Goal: Task Accomplishment & Management: Complete application form

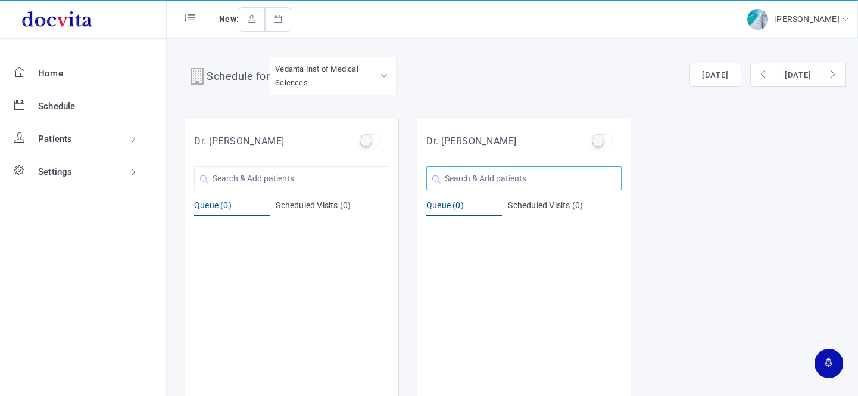
click at [478, 179] on input "text" at bounding box center [523, 178] width 195 height 24
click at [237, 175] on input "text" at bounding box center [291, 178] width 195 height 24
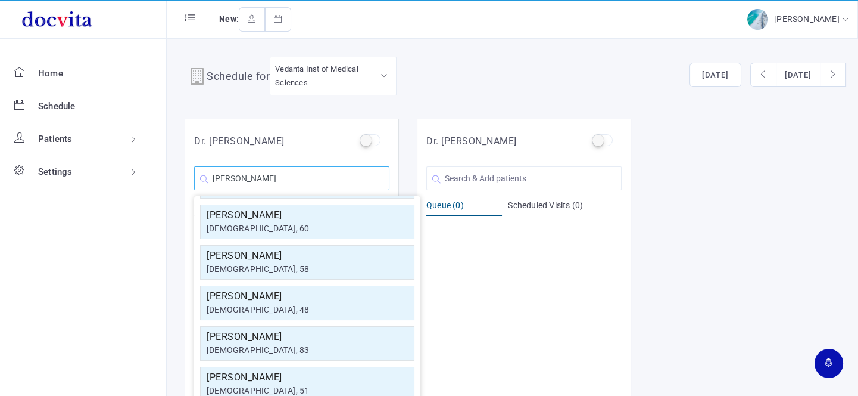
scroll to position [162, 0]
type input "R"
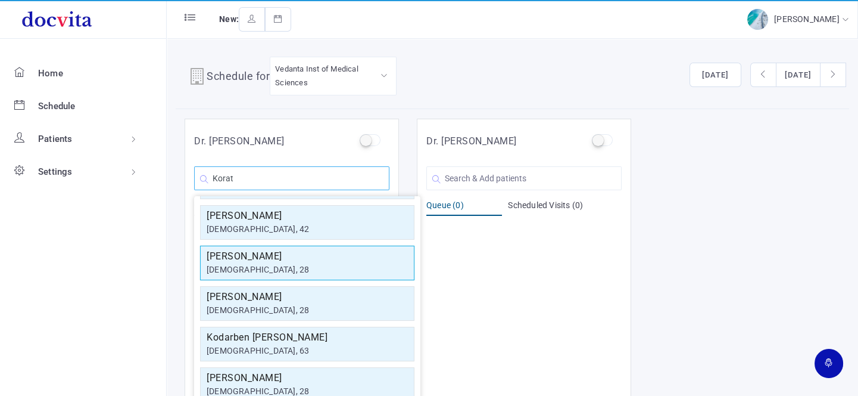
scroll to position [0, 0]
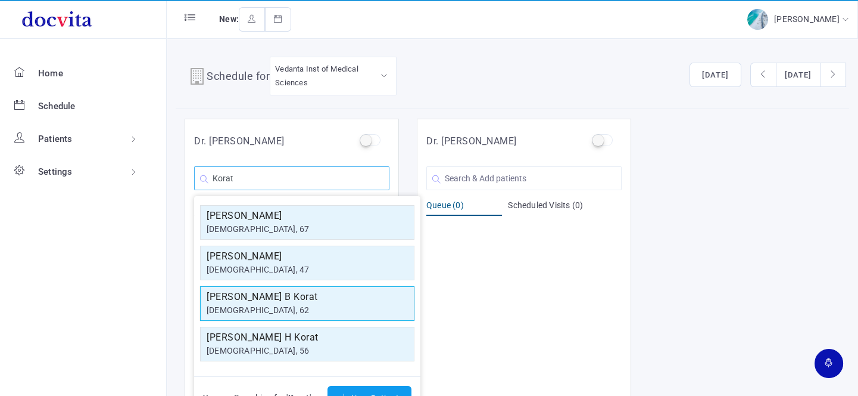
type input "Korat"
click at [284, 291] on h5 "[PERSON_NAME] B Korat" at bounding box center [307, 296] width 201 height 14
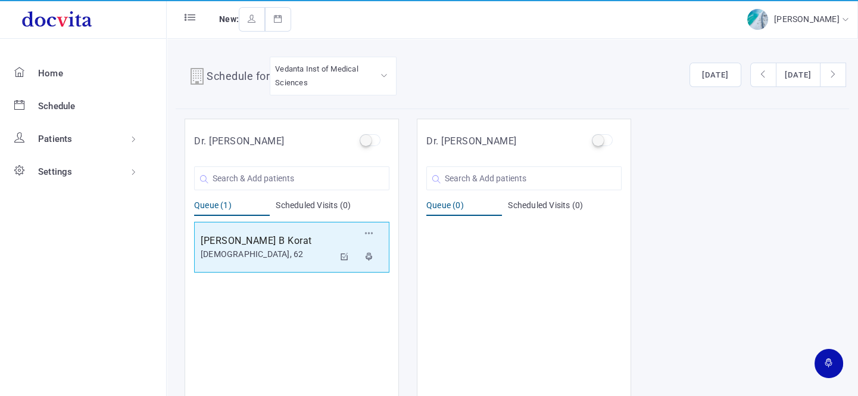
click at [293, 248] on div "[DEMOGRAPHIC_DATA], 62" at bounding box center [267, 254] width 133 height 13
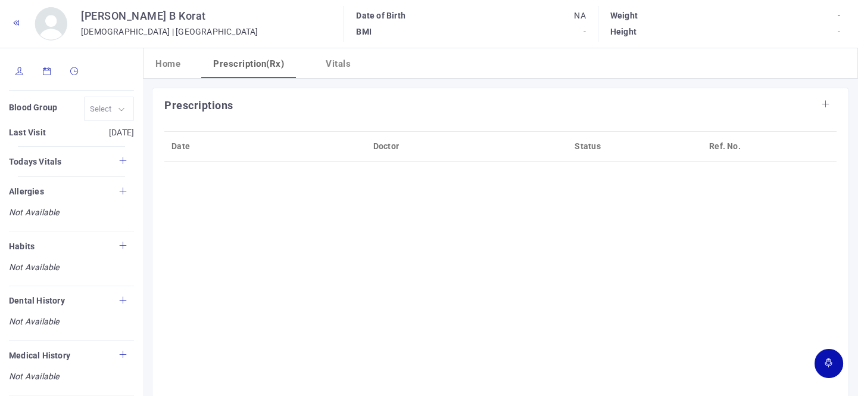
click at [15, 70] on icon at bounding box center [19, 71] width 8 height 8
type input "[PERSON_NAME] B Korat"
type input "62"
type input "[GEOGRAPHIC_DATA]"
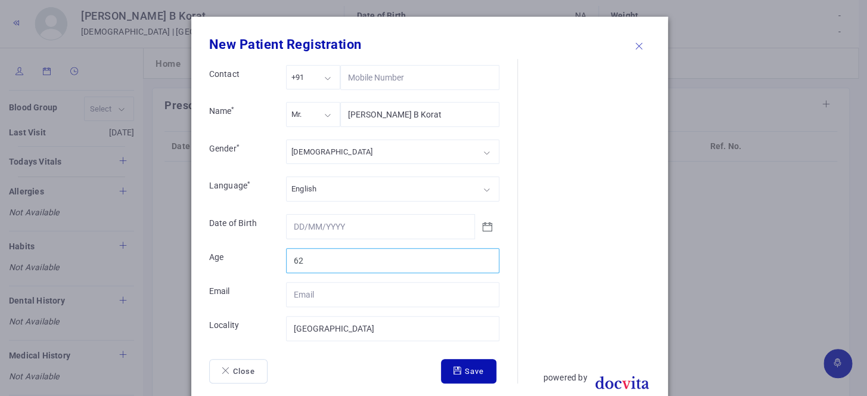
click at [346, 261] on input "62" at bounding box center [392, 260] width 213 height 25
type input "61"
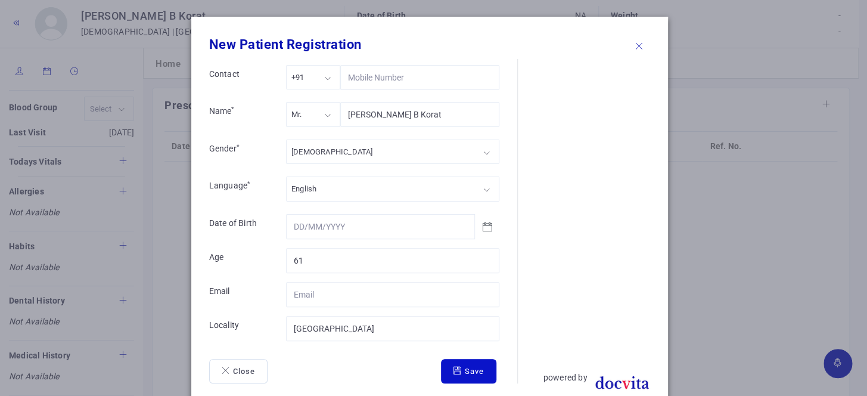
click at [445, 365] on button "Save" at bounding box center [468, 371] width 55 height 25
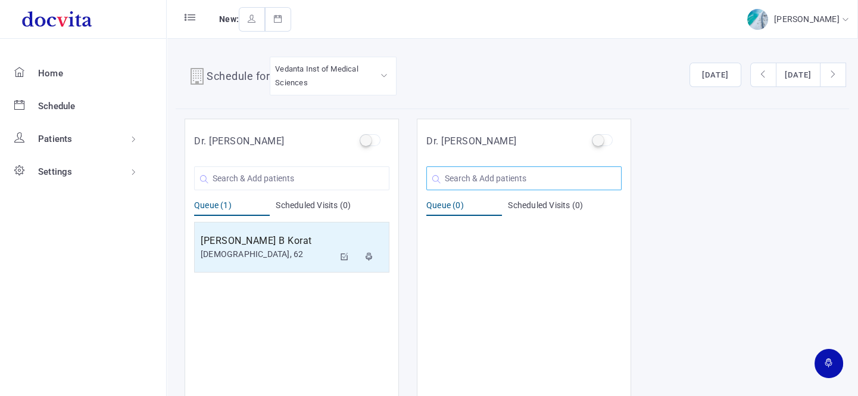
click at [461, 178] on input "text" at bounding box center [523, 178] width 195 height 24
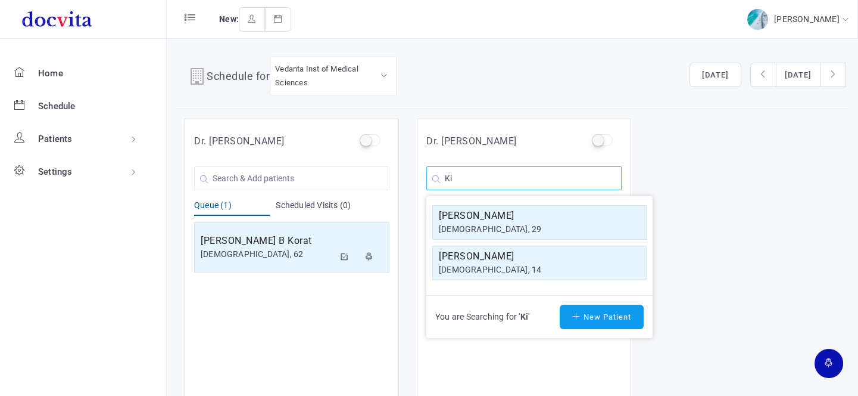
type input "K"
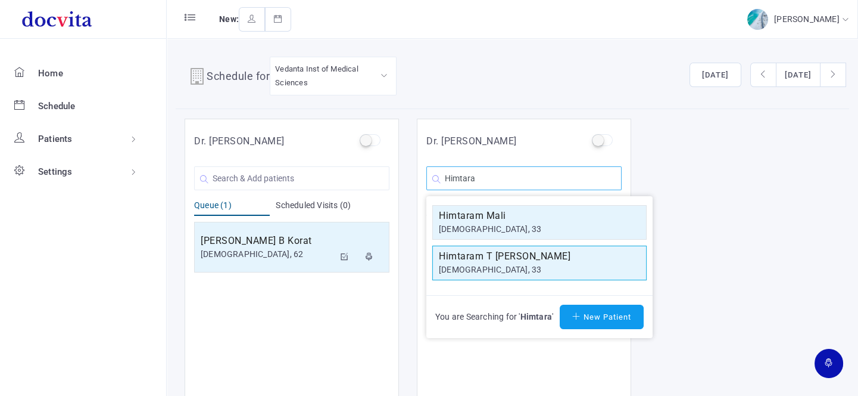
type input "Himtara"
click at [559, 265] on div "[DEMOGRAPHIC_DATA], 33" at bounding box center [539, 269] width 201 height 13
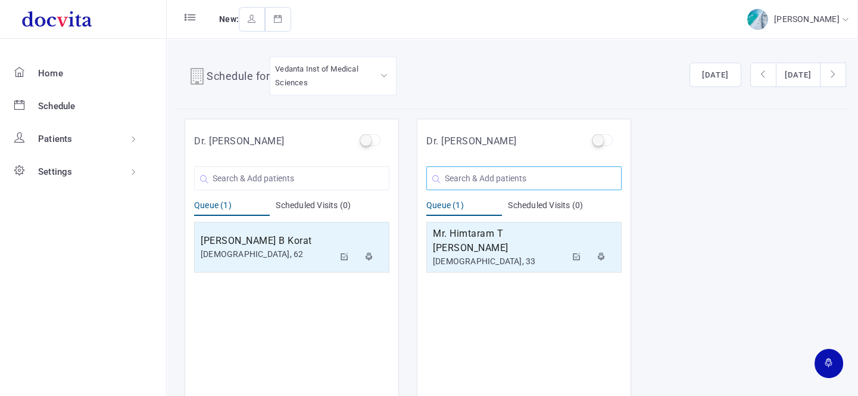
click at [521, 185] on input "text" at bounding box center [523, 178] width 195 height 24
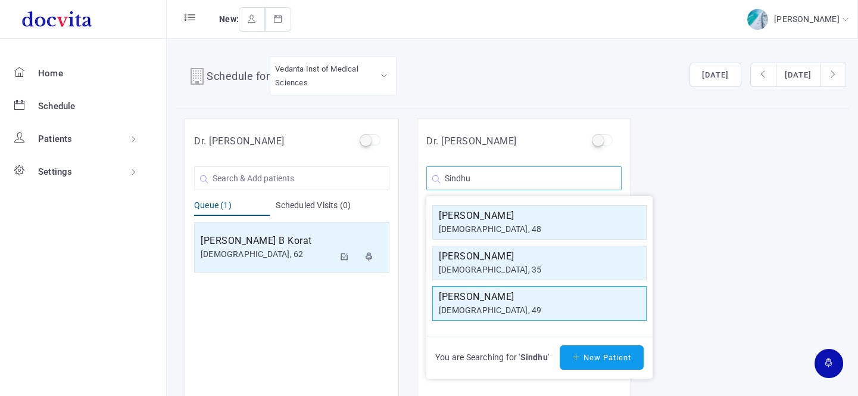
type input "Sindhu"
click at [532, 295] on h5 "[PERSON_NAME]" at bounding box center [539, 296] width 201 height 14
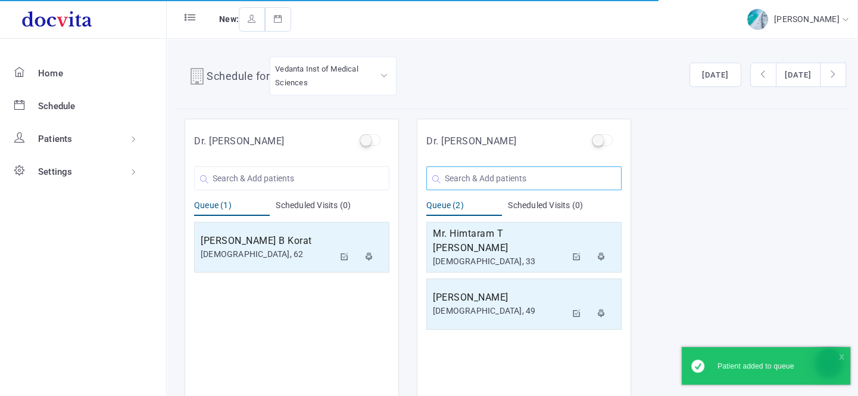
click at [494, 179] on input "text" at bounding box center [523, 178] width 195 height 24
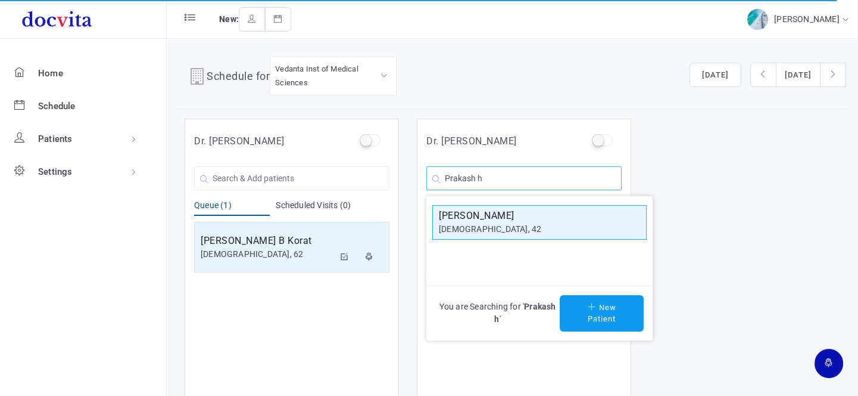
type input "Prakash h"
click at [494, 219] on h5 "[PERSON_NAME]" at bounding box center [539, 215] width 201 height 14
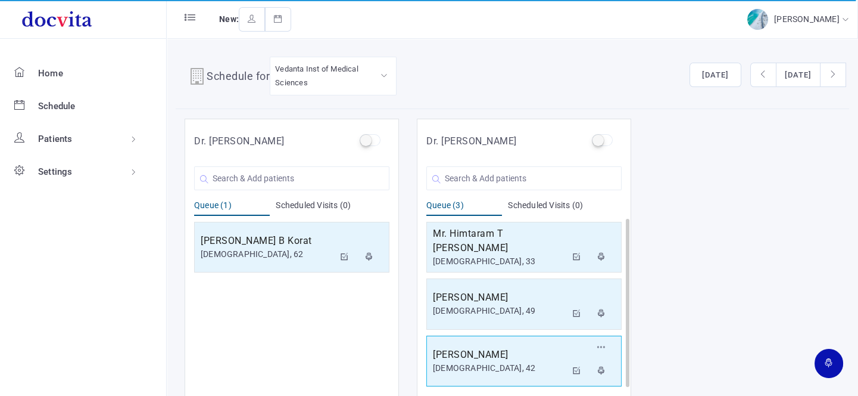
click at [505, 353] on h5 "[PERSON_NAME]" at bounding box center [499, 354] width 133 height 14
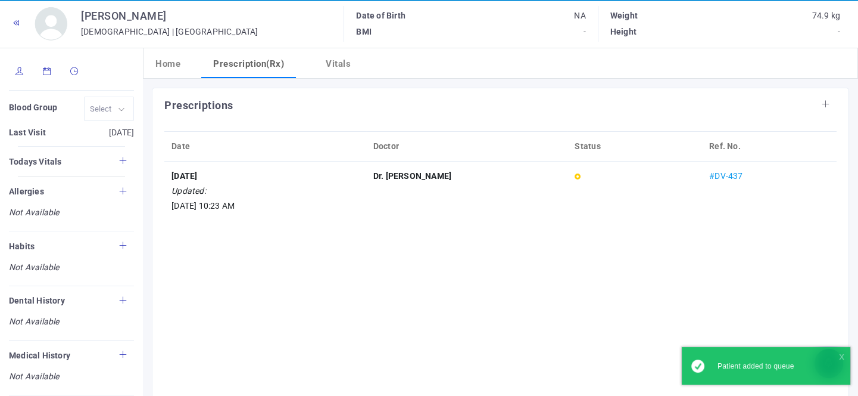
click at [19, 67] on div "Blood Group Last Visit [DATE] Todays Vitals Allergies Not Available Habits Not …" at bounding box center [71, 279] width 143 height 462
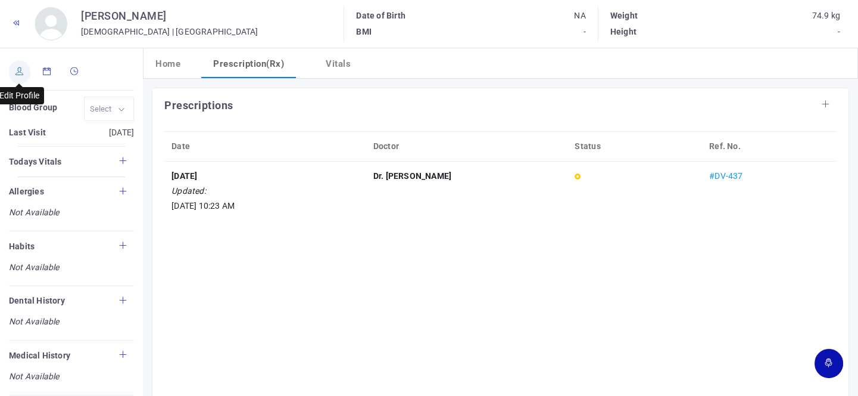
click at [19, 68] on icon at bounding box center [19, 71] width 8 height 8
type input "[PERSON_NAME]"
type input "42"
type input "[GEOGRAPHIC_DATA]"
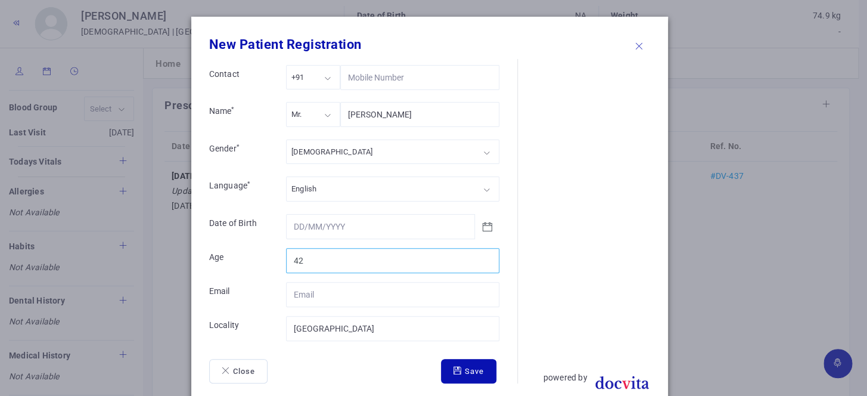
click at [338, 253] on input "42" at bounding box center [392, 260] width 213 height 25
type input "43"
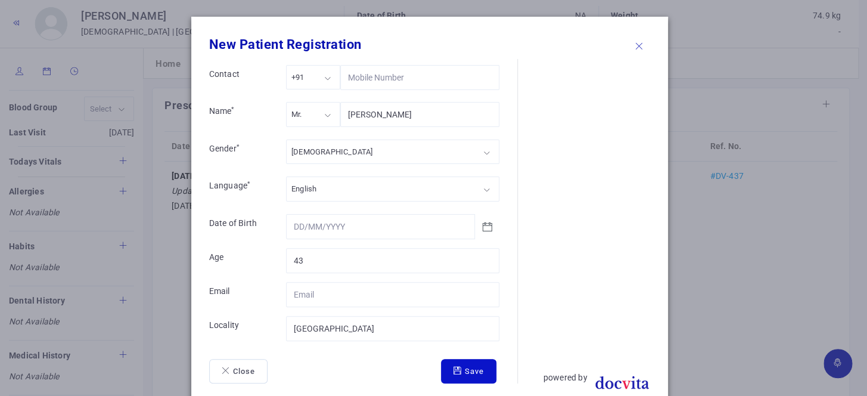
click at [455, 369] on icon "submit" at bounding box center [458, 370] width 11 height 8
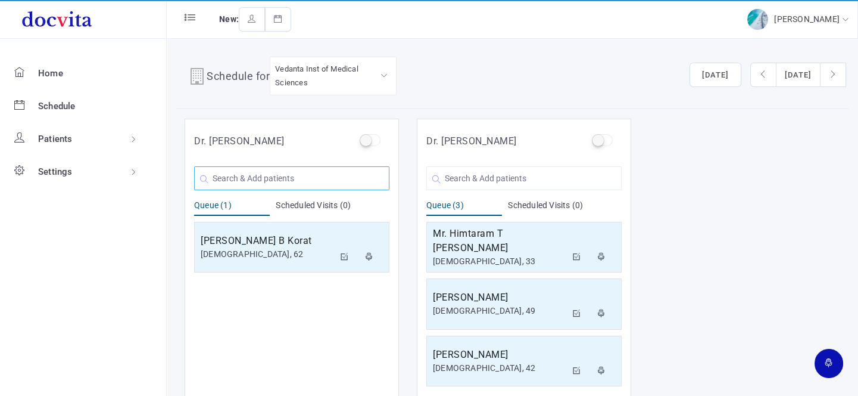
click at [265, 167] on input "text" at bounding box center [291, 178] width 195 height 24
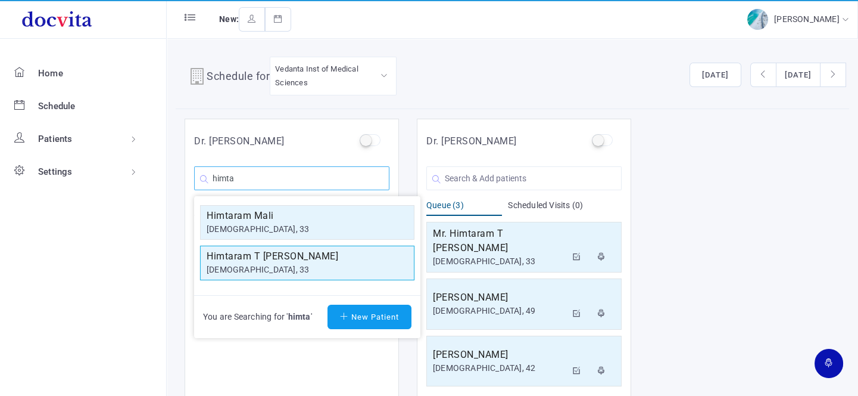
type input "himta"
click at [268, 263] on div "[DEMOGRAPHIC_DATA], 33" at bounding box center [307, 269] width 201 height 13
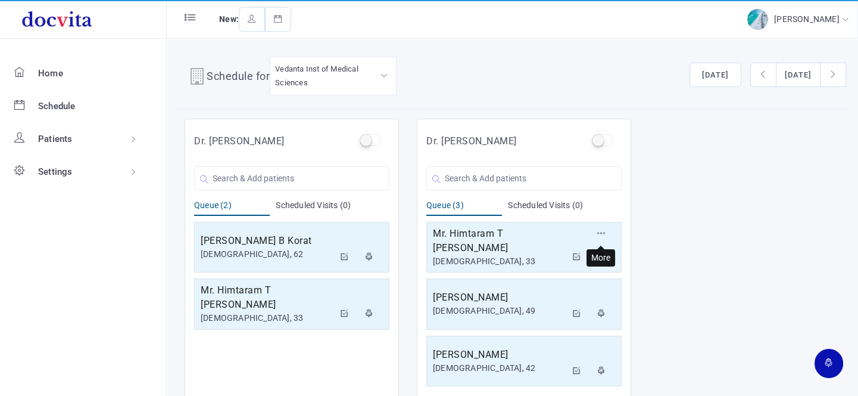
click at [601, 229] on icon "button" at bounding box center [601, 233] width 8 height 8
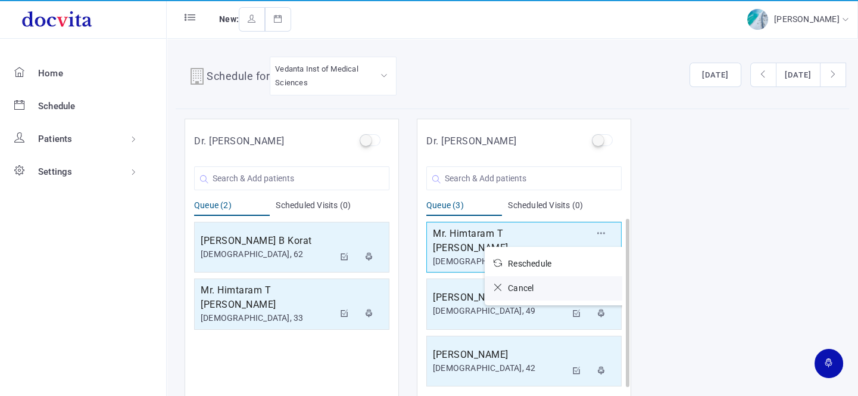
click at [497, 285] on icon at bounding box center [501, 287] width 14 height 8
click at [496, 285] on icon at bounding box center [501, 287] width 14 height 8
click at [498, 287] on icon at bounding box center [501, 287] width 14 height 8
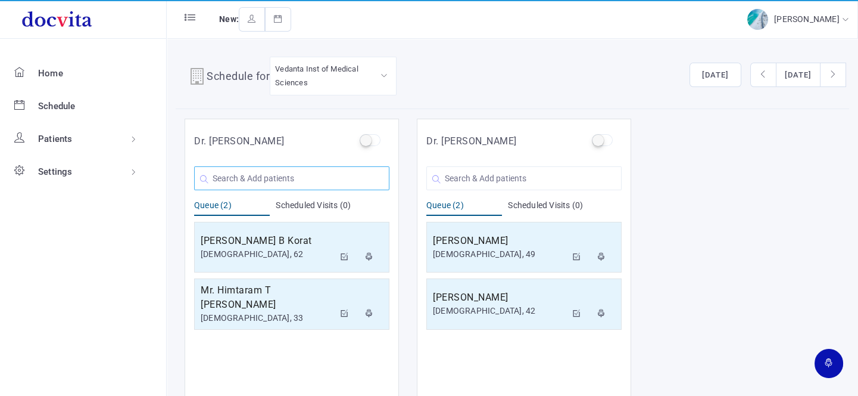
click at [287, 175] on input "text" at bounding box center [291, 178] width 195 height 24
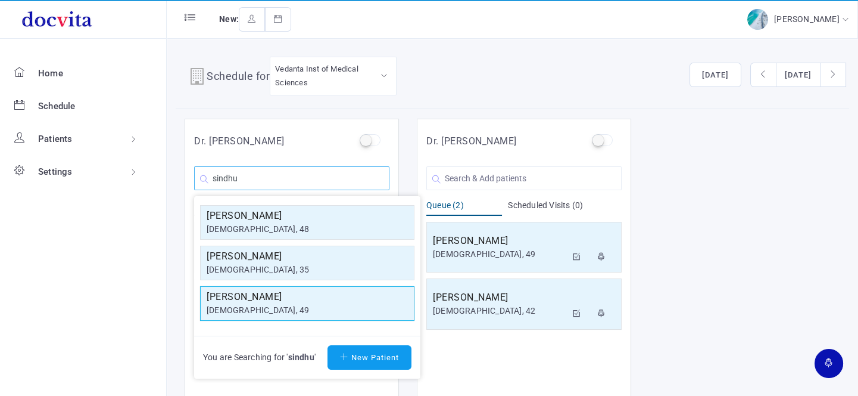
type input "sindhu"
click at [274, 294] on h5 "[PERSON_NAME]" at bounding box center [307, 296] width 201 height 14
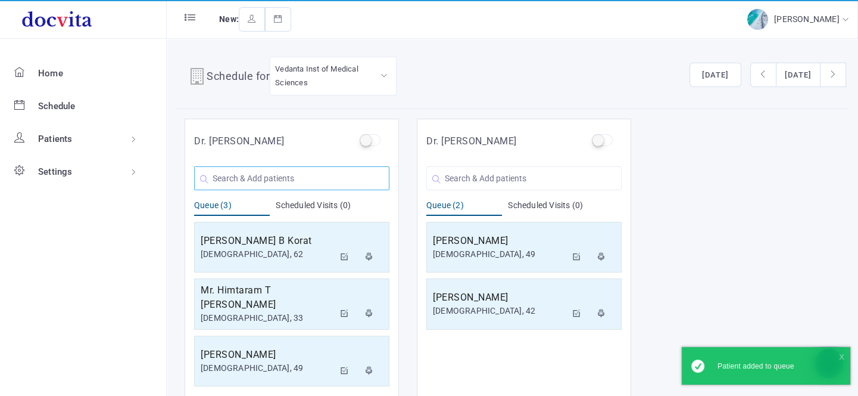
click at [299, 178] on input "text" at bounding box center [291, 178] width 195 height 24
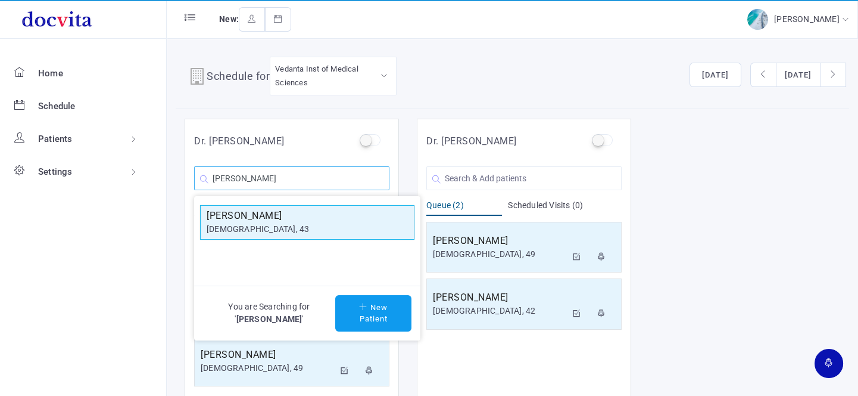
type input "[PERSON_NAME]"
click at [295, 226] on div "[DEMOGRAPHIC_DATA], 43" at bounding box center [307, 229] width 201 height 13
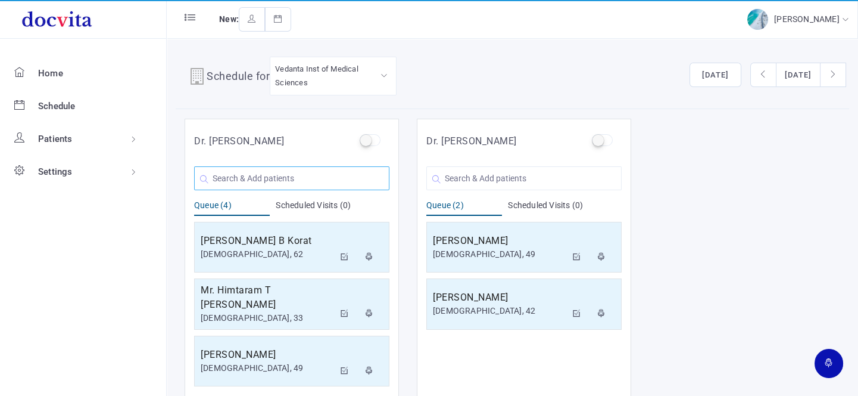
click at [276, 179] on input "text" at bounding box center [291, 178] width 195 height 24
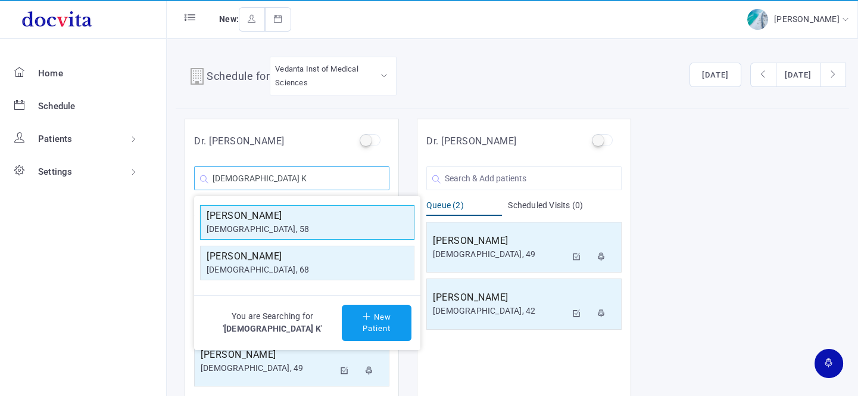
type input "[DEMOGRAPHIC_DATA] K"
click at [270, 217] on h5 "[PERSON_NAME]" at bounding box center [307, 215] width 201 height 14
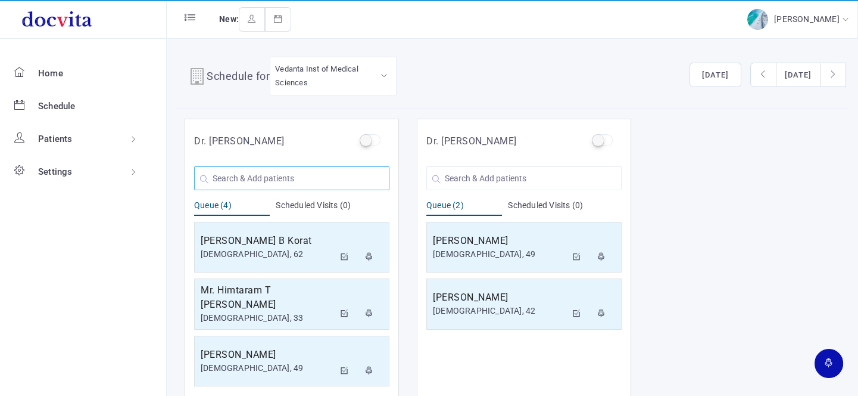
click at [275, 172] on input "text" at bounding box center [291, 178] width 195 height 24
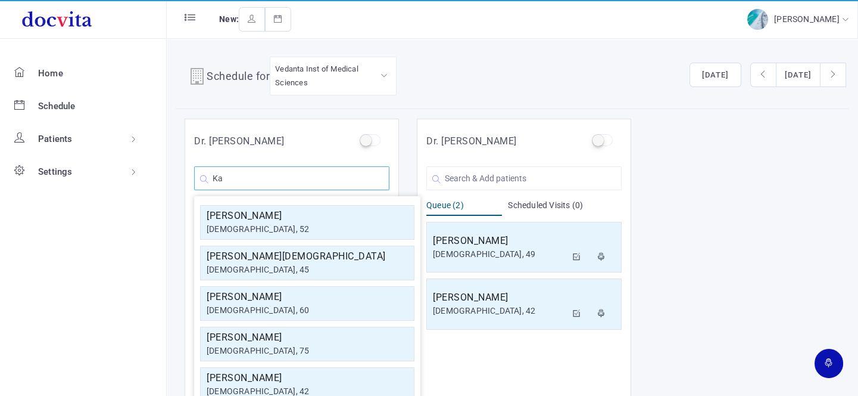
type input "K"
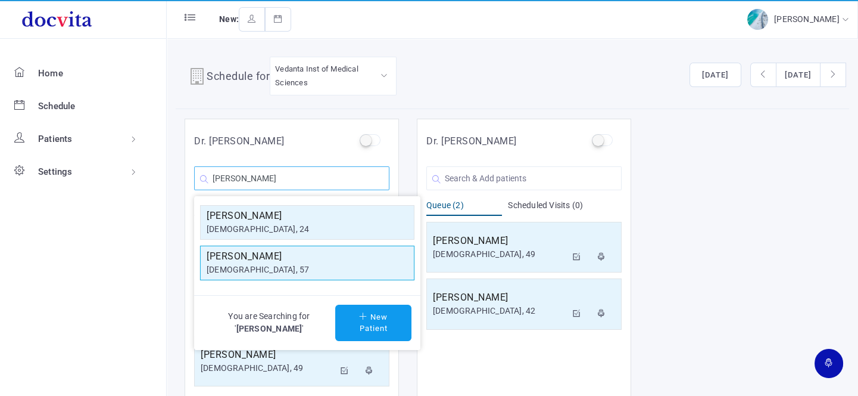
type input "[PERSON_NAME]"
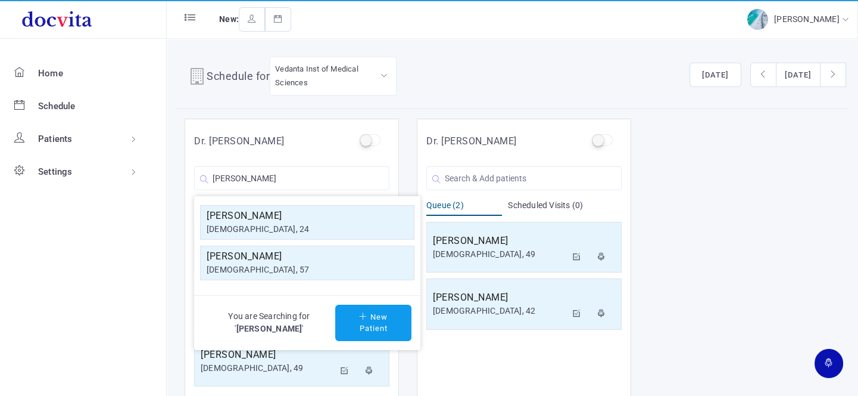
click at [265, 261] on h5 "[PERSON_NAME]" at bounding box center [307, 256] width 201 height 14
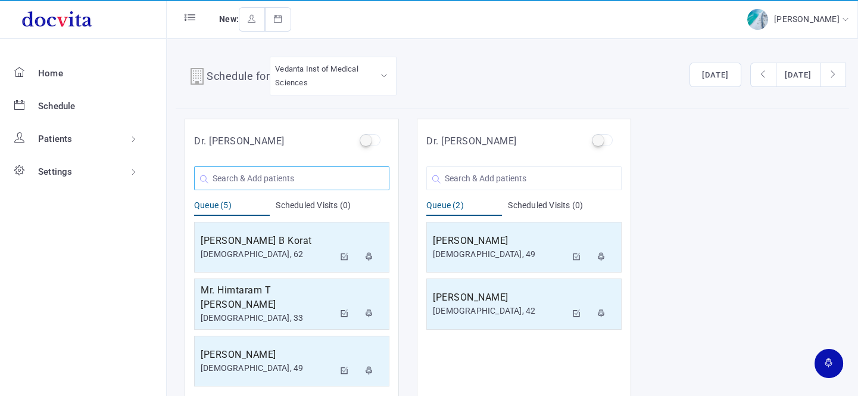
click at [275, 174] on input "text" at bounding box center [291, 178] width 195 height 24
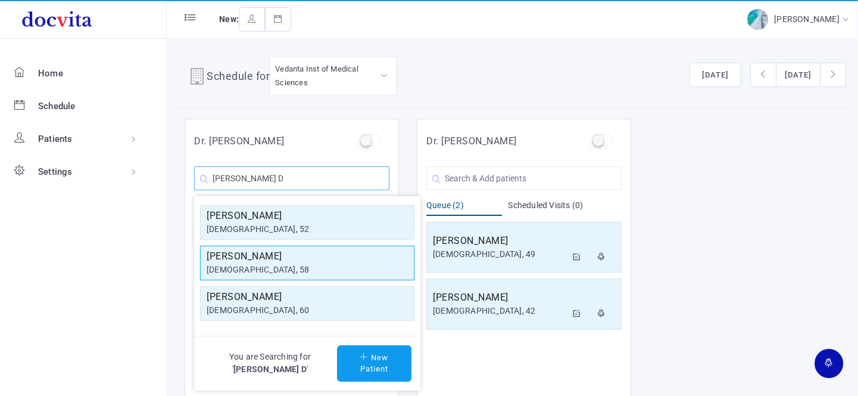
type input "[PERSON_NAME] D"
click at [288, 261] on h5 "[PERSON_NAME]" at bounding box center [307, 256] width 201 height 14
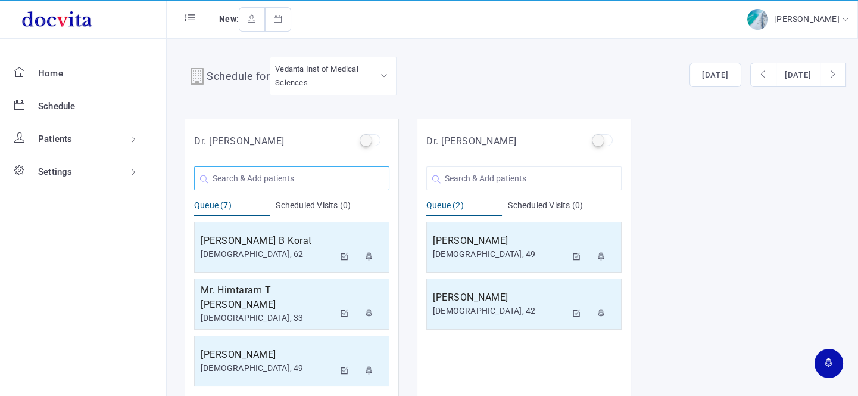
click at [277, 178] on input "text" at bounding box center [291, 178] width 195 height 24
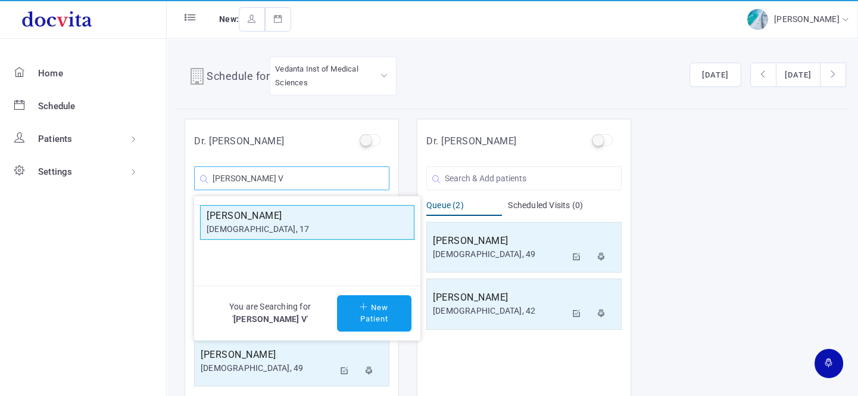
type input "[PERSON_NAME] V"
click at [288, 223] on div "[DEMOGRAPHIC_DATA], 17" at bounding box center [307, 229] width 201 height 13
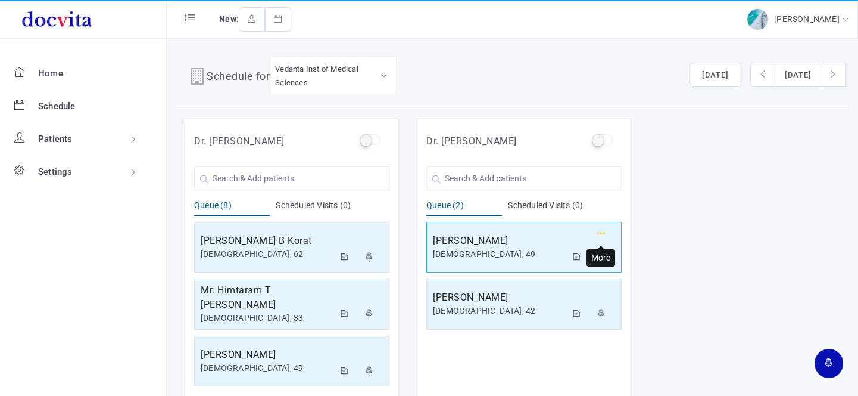
click at [598, 231] on icon "button" at bounding box center [601, 233] width 8 height 8
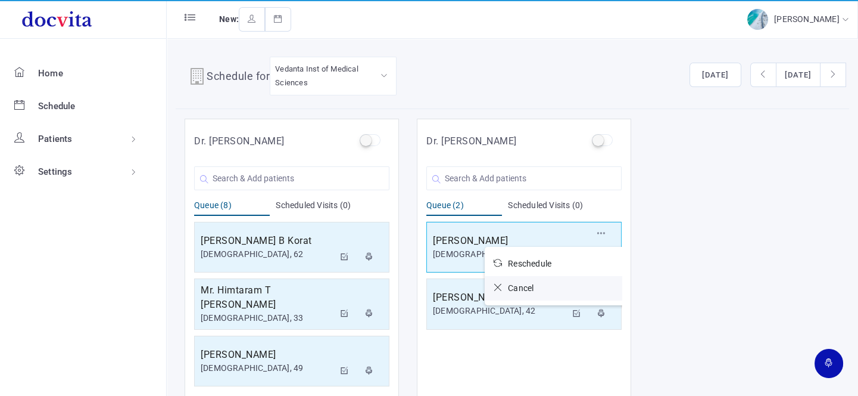
click at [499, 286] on icon at bounding box center [501, 287] width 14 height 8
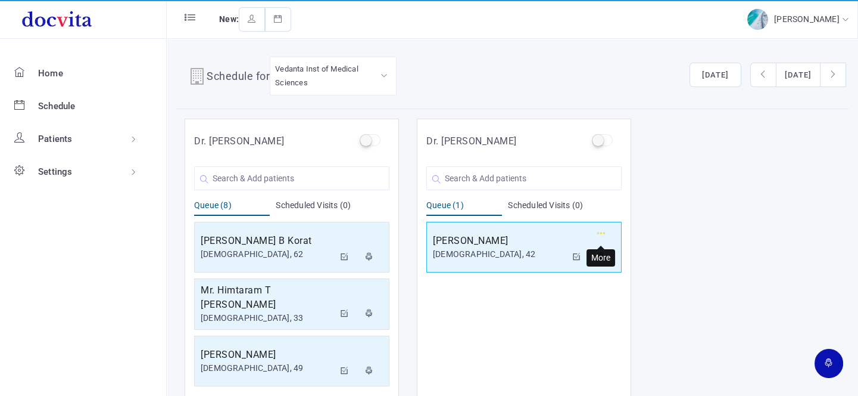
click at [599, 232] on icon "button" at bounding box center [601, 233] width 8 height 8
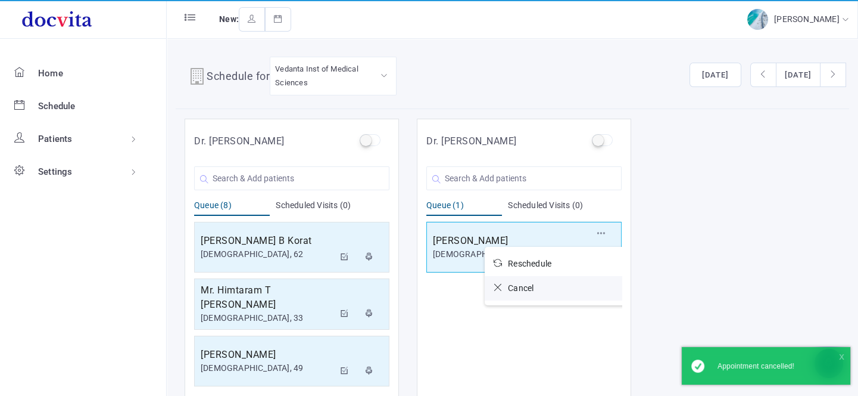
click at [496, 285] on icon at bounding box center [501, 287] width 14 height 8
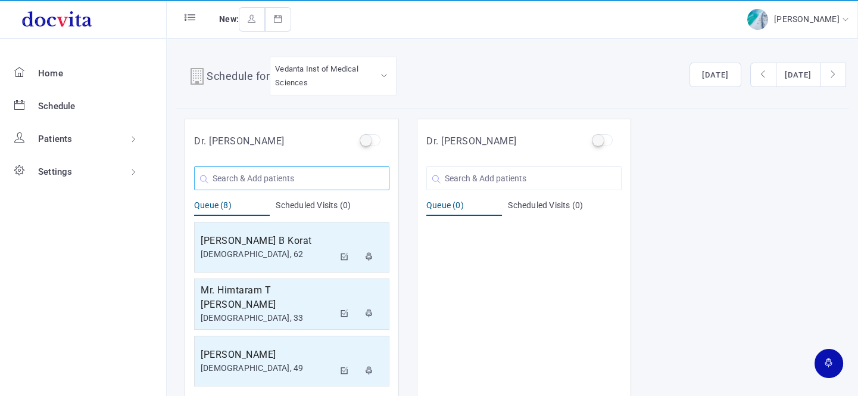
click at [253, 180] on input "text" at bounding box center [291, 178] width 195 height 24
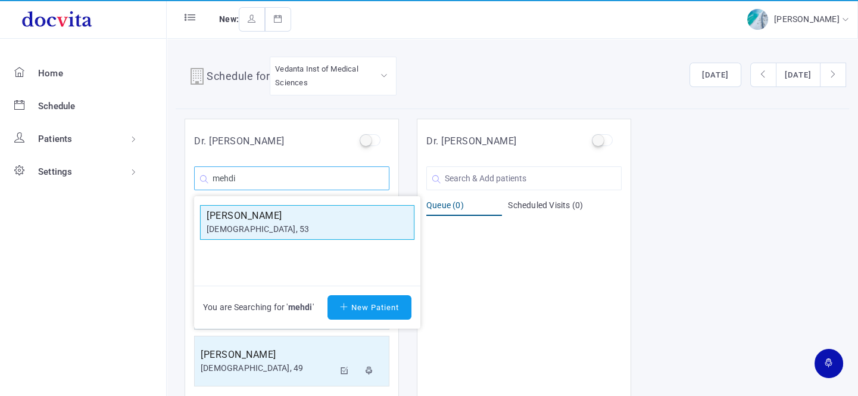
type input "mehdi"
click at [262, 217] on h5 "[PERSON_NAME]" at bounding box center [307, 215] width 201 height 14
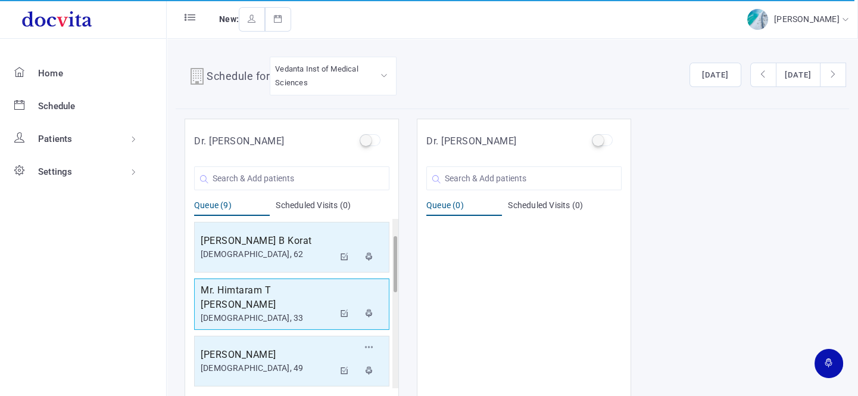
scroll to position [54, 0]
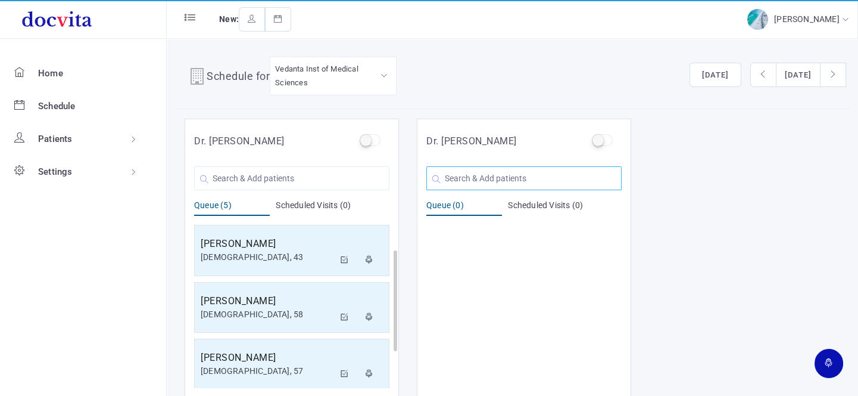
click at [497, 179] on input "text" at bounding box center [523, 178] width 195 height 24
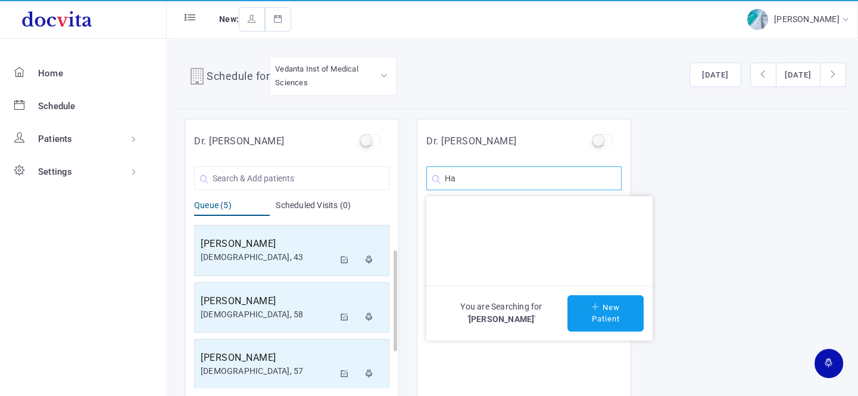
type input "H"
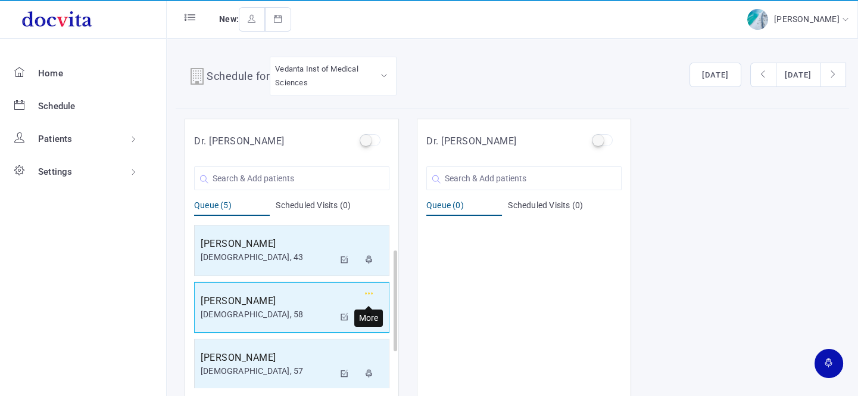
click at [368, 289] on icon "button" at bounding box center [369, 293] width 8 height 8
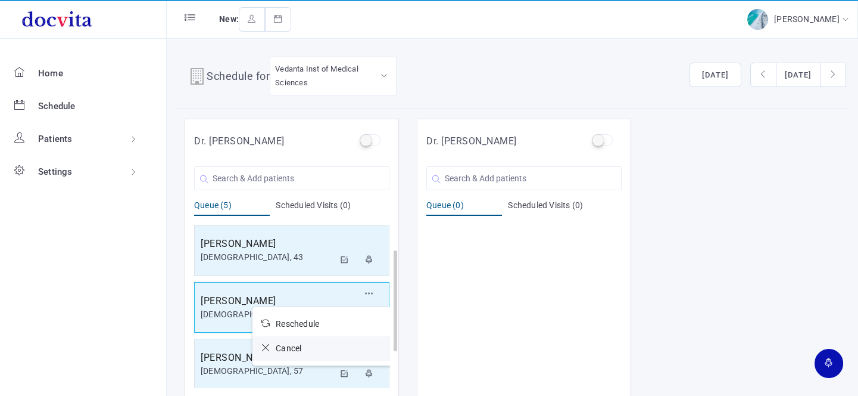
click at [264, 348] on icon at bounding box center [268, 347] width 14 height 8
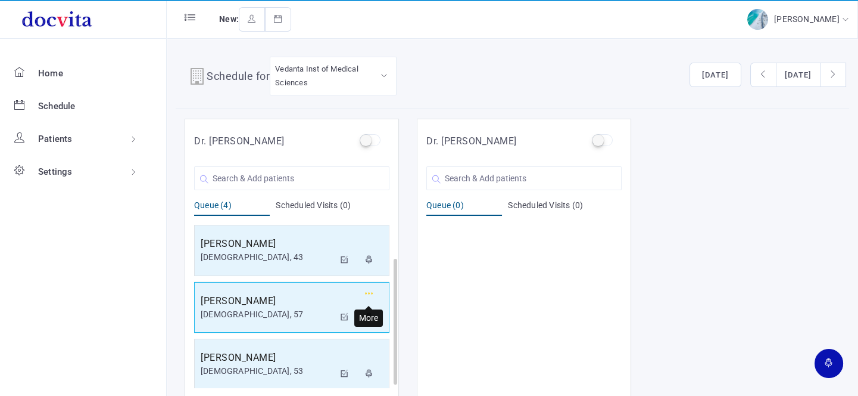
click at [364, 292] on button "button" at bounding box center [369, 295] width 21 height 20
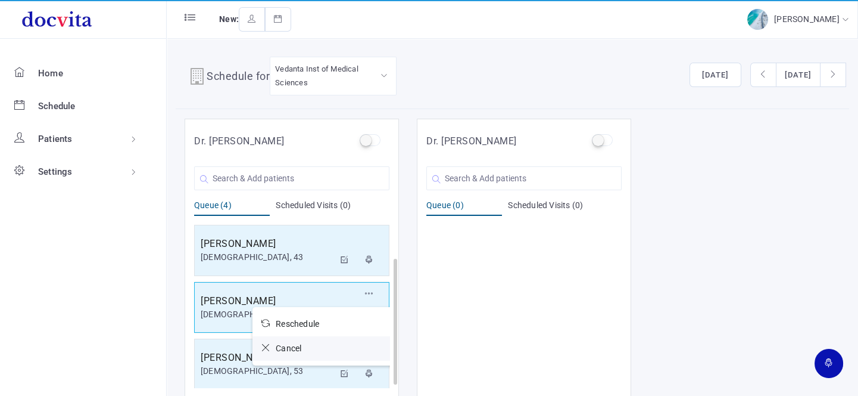
click at [263, 345] on icon at bounding box center [268, 347] width 14 height 8
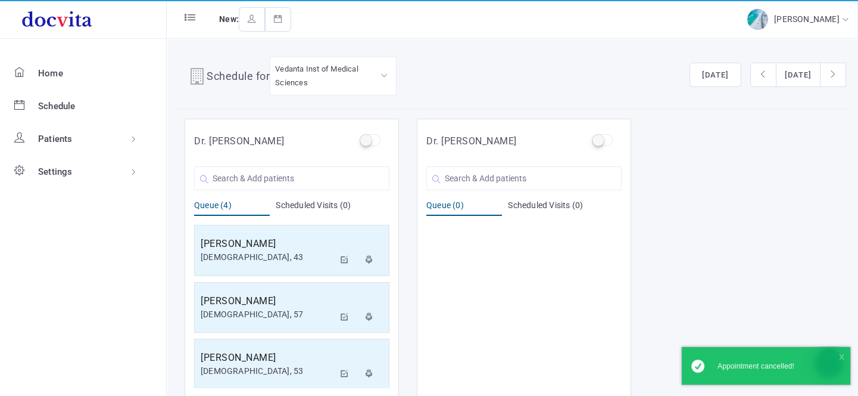
scroll to position [1, 0]
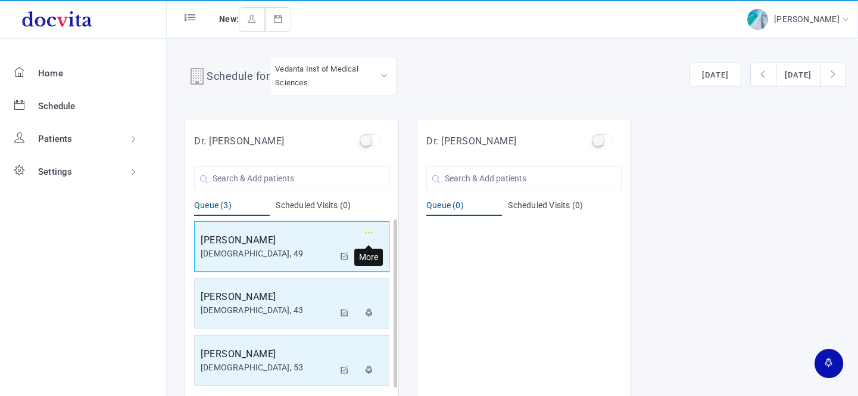
click at [370, 229] on icon "button" at bounding box center [369, 233] width 8 height 8
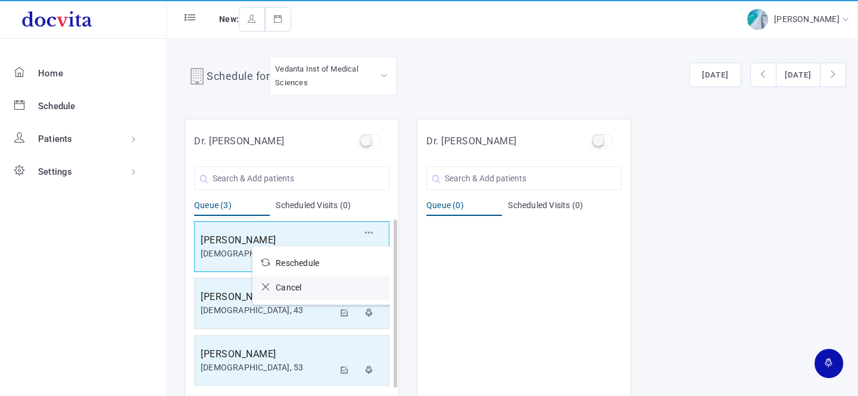
click at [265, 284] on icon at bounding box center [268, 286] width 14 height 8
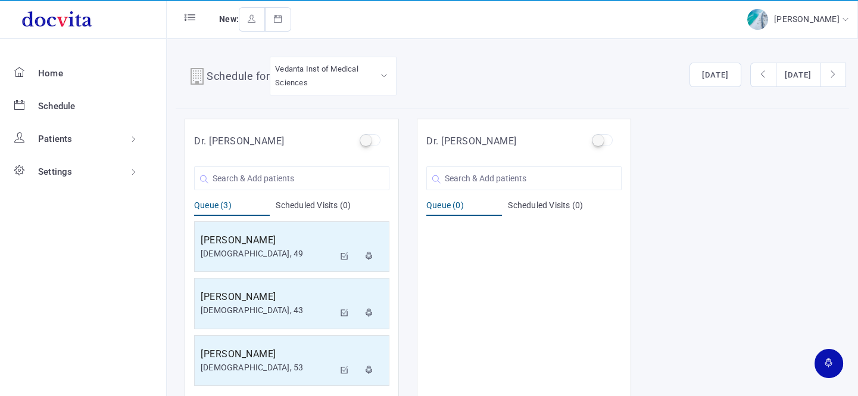
scroll to position [0, 0]
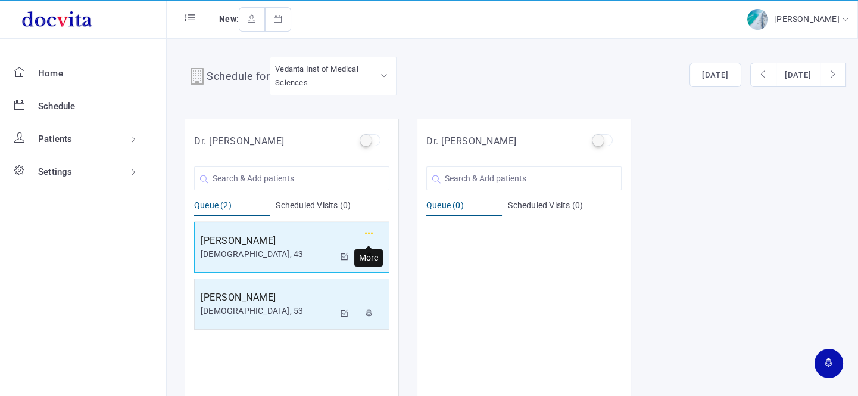
click at [375, 231] on button "button" at bounding box center [369, 235] width 21 height 20
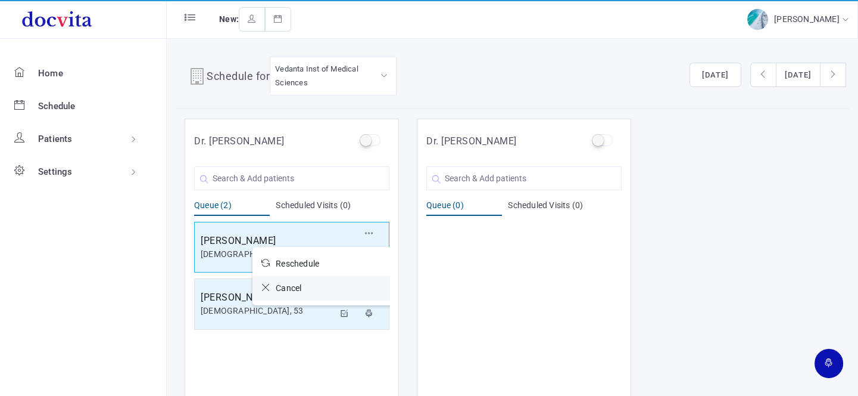
click at [265, 286] on icon at bounding box center [268, 287] width 14 height 8
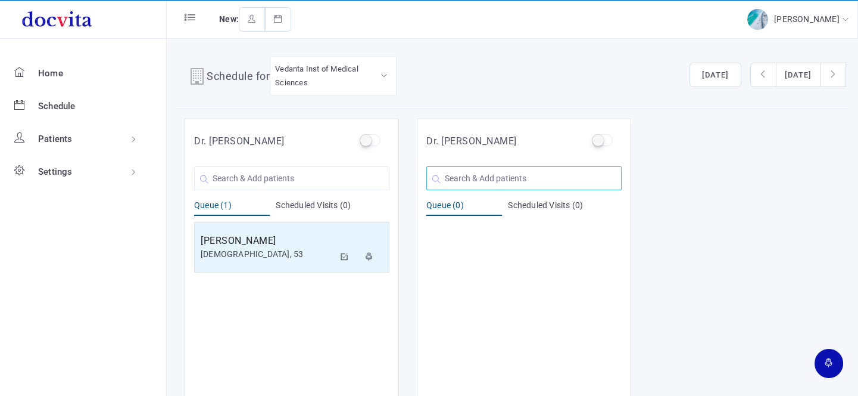
click at [509, 177] on input "text" at bounding box center [523, 178] width 195 height 24
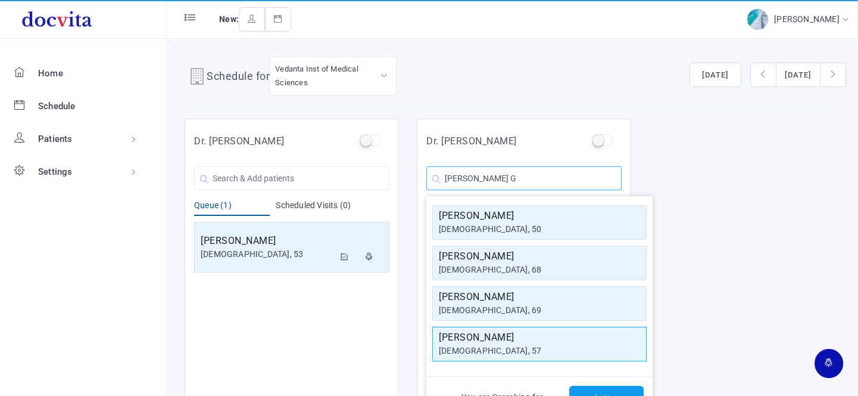
type input "[PERSON_NAME] G"
click at [502, 344] on div "[DEMOGRAPHIC_DATA], 57" at bounding box center [539, 350] width 201 height 13
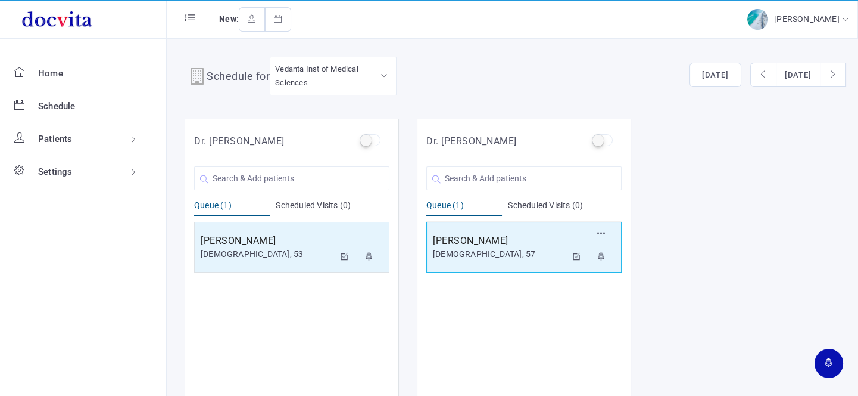
click at [509, 248] on div "[DEMOGRAPHIC_DATA], 57" at bounding box center [499, 254] width 133 height 13
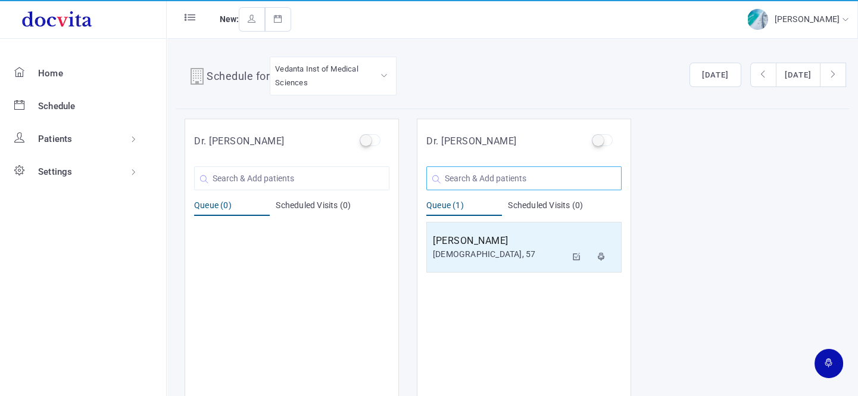
click at [466, 183] on input "text" at bounding box center [523, 178] width 195 height 24
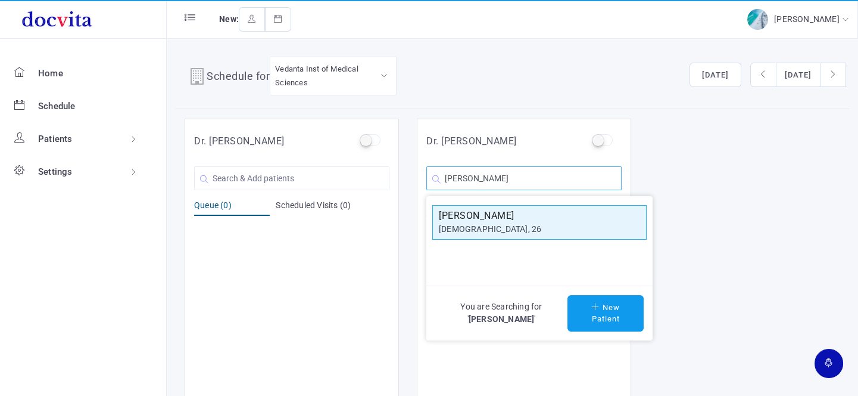
type input "[PERSON_NAME]"
click at [489, 218] on h5 "[PERSON_NAME]" at bounding box center [539, 215] width 201 height 14
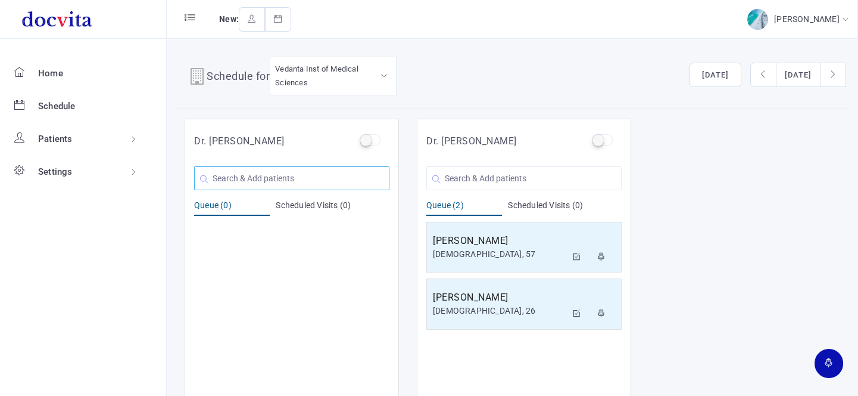
click at [282, 179] on input "text" at bounding box center [291, 178] width 195 height 24
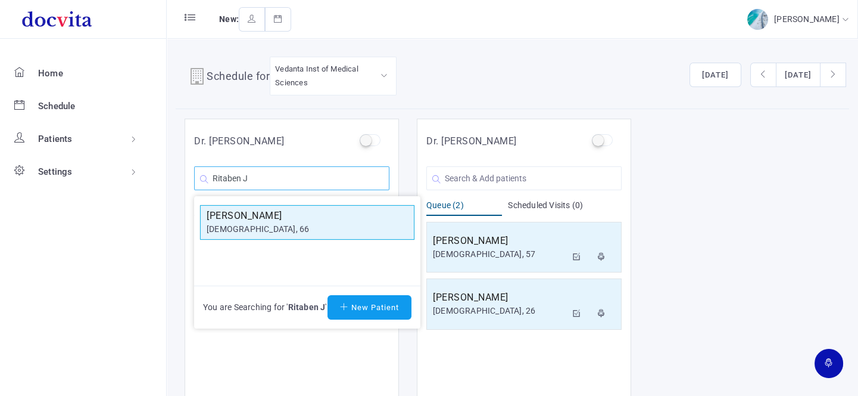
type input "Ritaben J"
click at [285, 223] on div "[DEMOGRAPHIC_DATA], 66" at bounding box center [307, 229] width 201 height 13
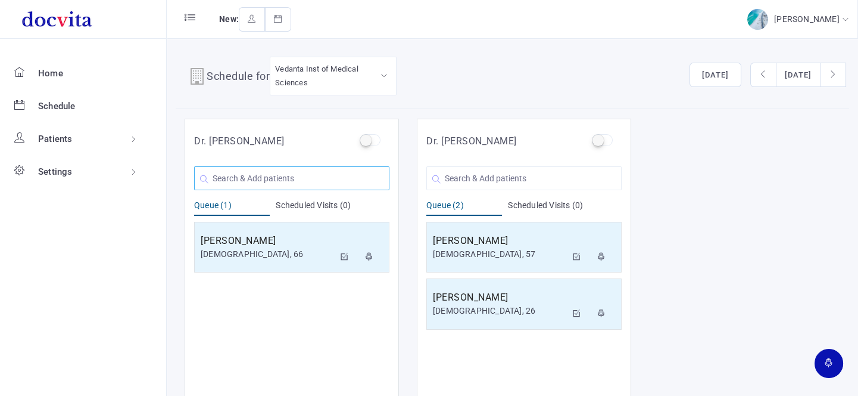
click at [303, 173] on input "text" at bounding box center [291, 178] width 195 height 24
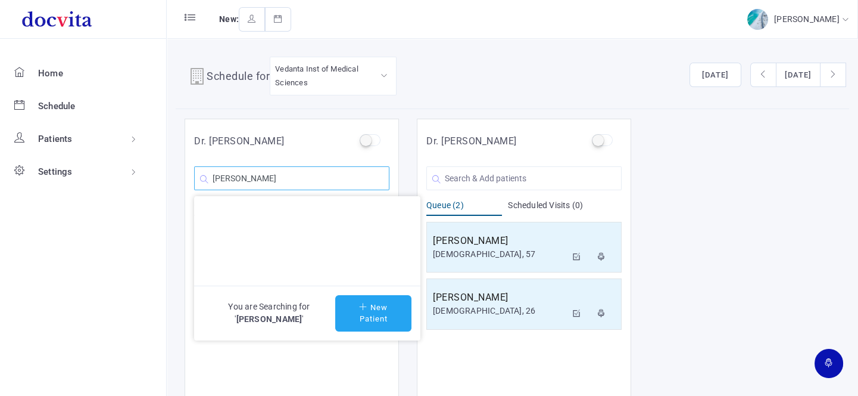
type input "[PERSON_NAME]"
click at [372, 319] on button "New Patient" at bounding box center [373, 313] width 76 height 36
type input "[PERSON_NAME]"
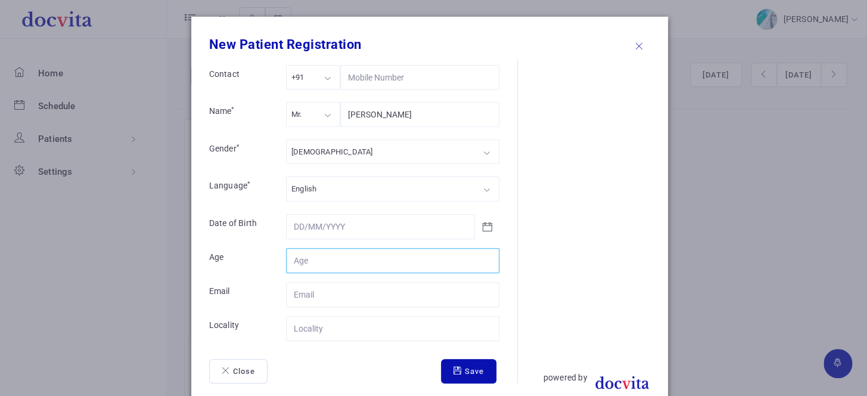
click at [341, 257] on input "Contact" at bounding box center [392, 260] width 213 height 25
type input "27"
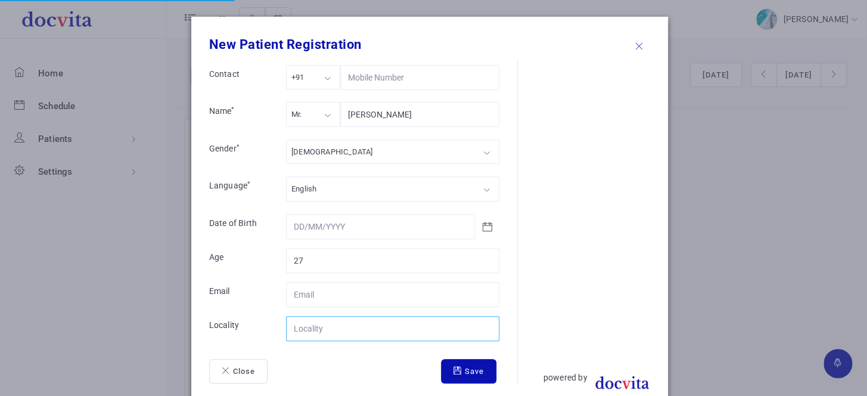
click at [342, 338] on input "Contact" at bounding box center [392, 328] width 213 height 25
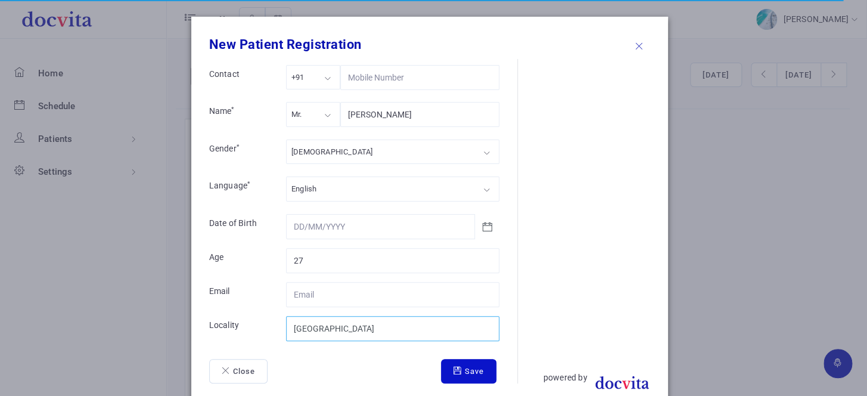
type input "[GEOGRAPHIC_DATA]"
click at [454, 366] on icon "submit" at bounding box center [458, 370] width 11 height 8
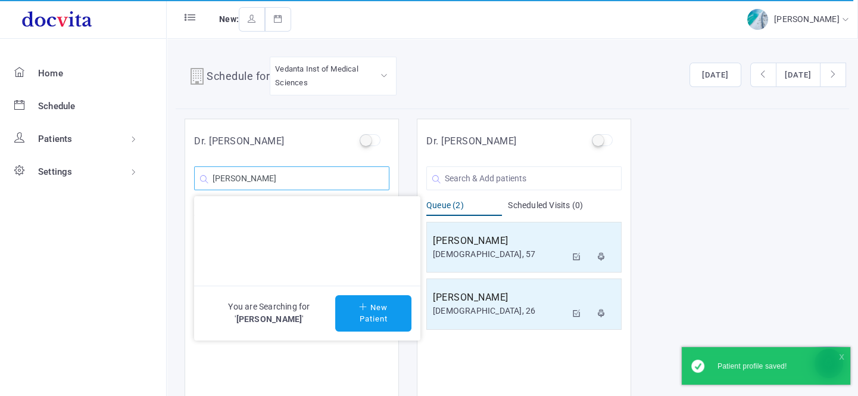
click at [290, 176] on input "[PERSON_NAME]" at bounding box center [291, 178] width 195 height 24
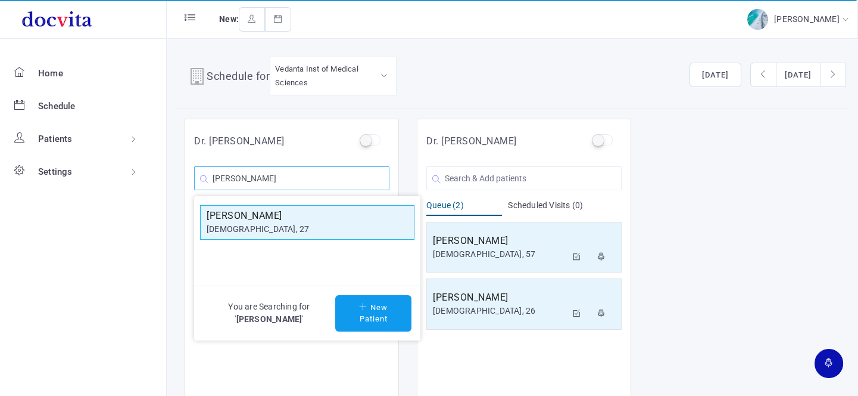
type input "[PERSON_NAME]"
click at [286, 217] on h5 "[PERSON_NAME]" at bounding box center [307, 215] width 201 height 14
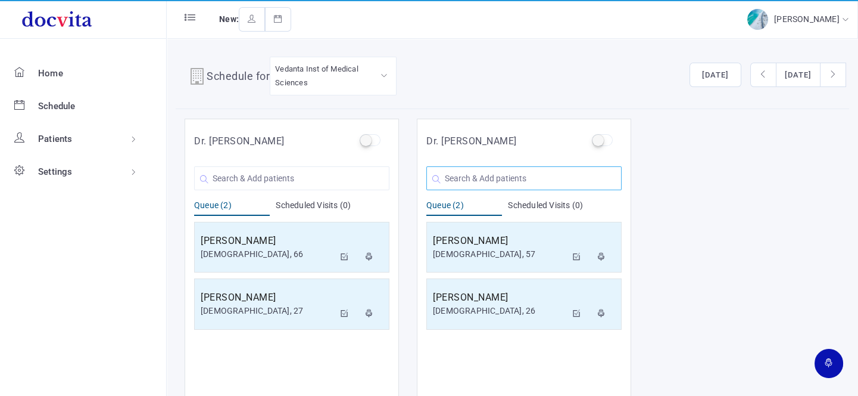
click at [534, 185] on input "text" at bounding box center [523, 178] width 195 height 24
type input "r"
click at [328, 180] on input "text" at bounding box center [291, 178] width 195 height 24
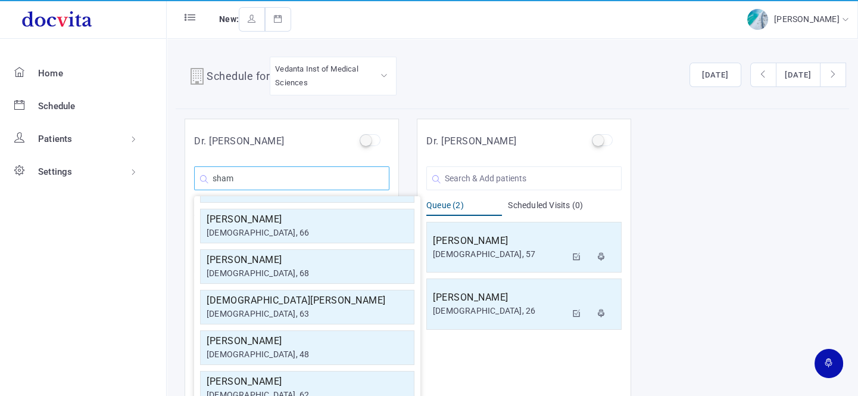
scroll to position [213, 0]
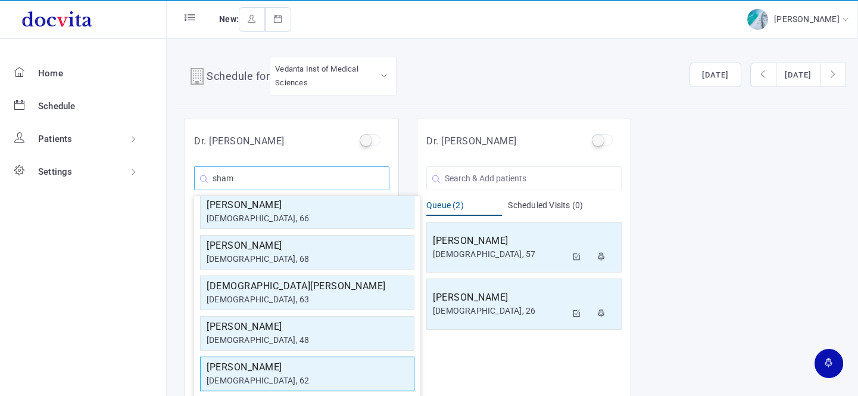
type input "sham"
click at [313, 366] on h5 "[PERSON_NAME]" at bounding box center [307, 367] width 201 height 14
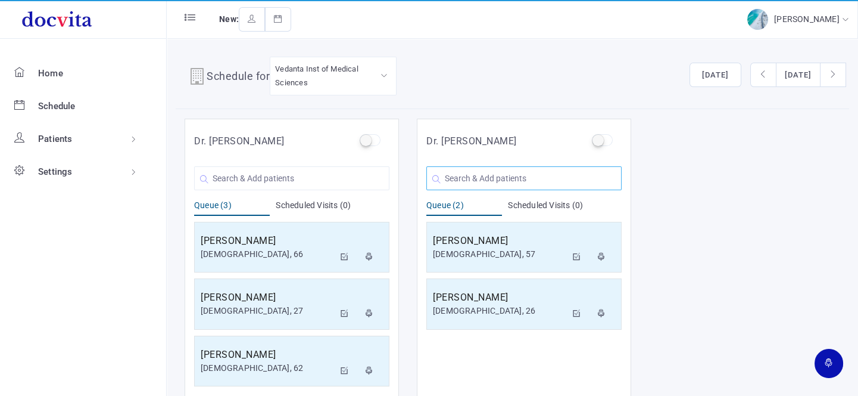
click at [521, 179] on input "text" at bounding box center [523, 178] width 195 height 24
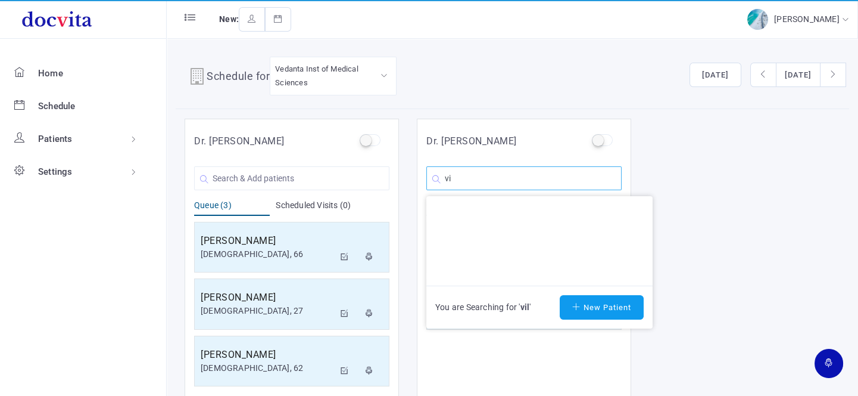
type input "v"
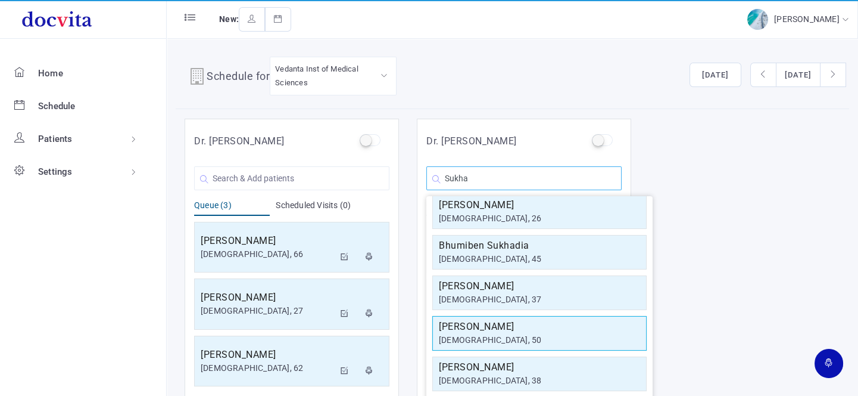
type input "Sukha"
click at [524, 330] on h5 "[PERSON_NAME]" at bounding box center [539, 326] width 201 height 14
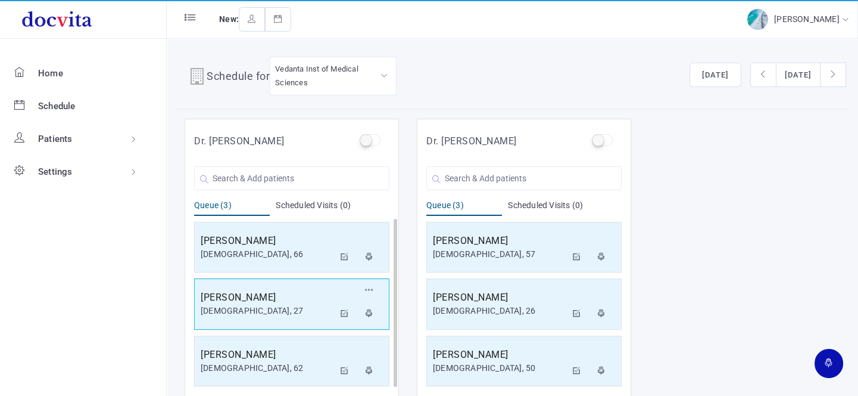
scroll to position [1, 0]
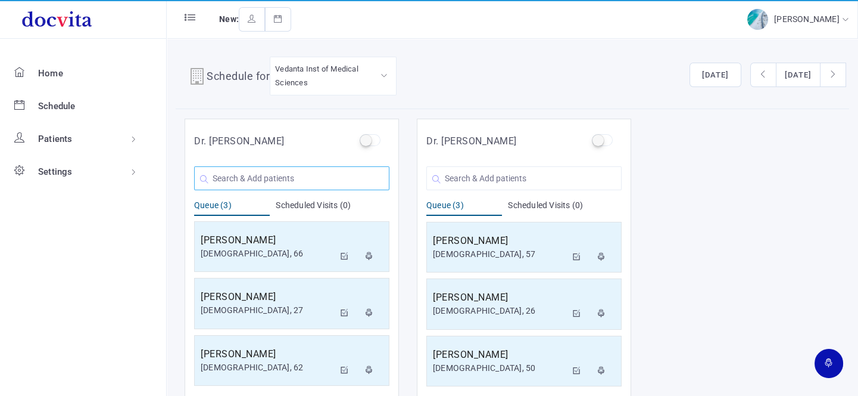
click at [250, 183] on input "text" at bounding box center [291, 178] width 195 height 24
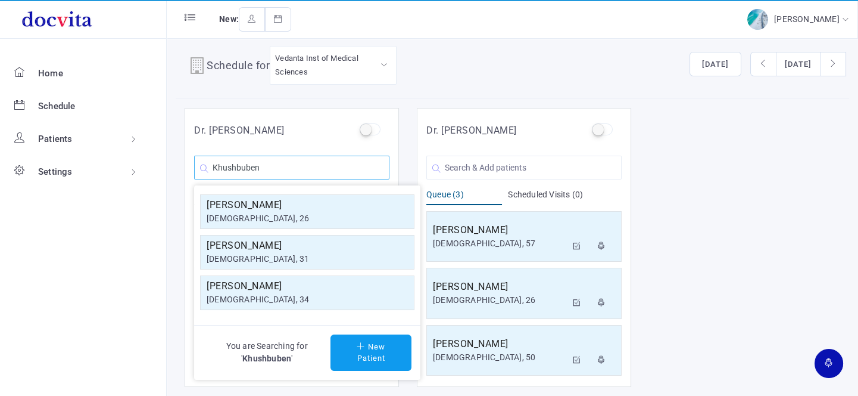
scroll to position [10, 0]
type input "Khushbuben"
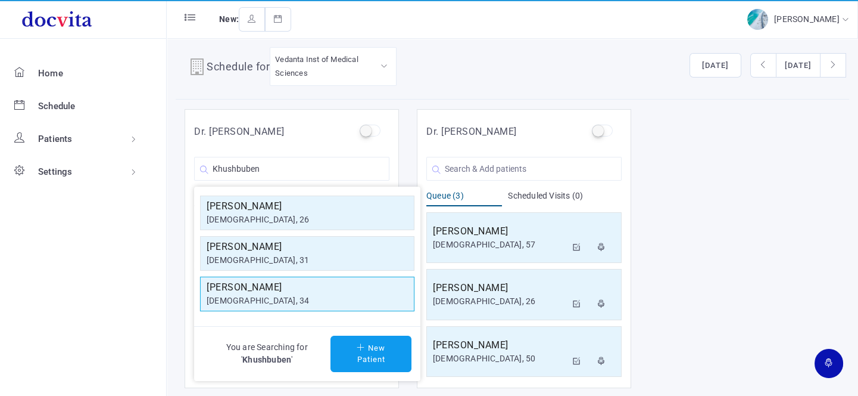
click at [306, 295] on div "[DEMOGRAPHIC_DATA], 34" at bounding box center [307, 300] width 201 height 13
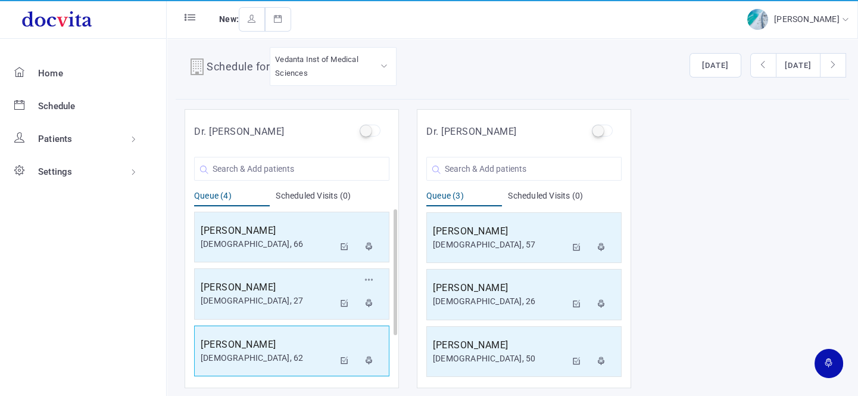
scroll to position [58, 0]
click at [290, 345] on h5 "[PERSON_NAME]" at bounding box center [267, 344] width 133 height 14
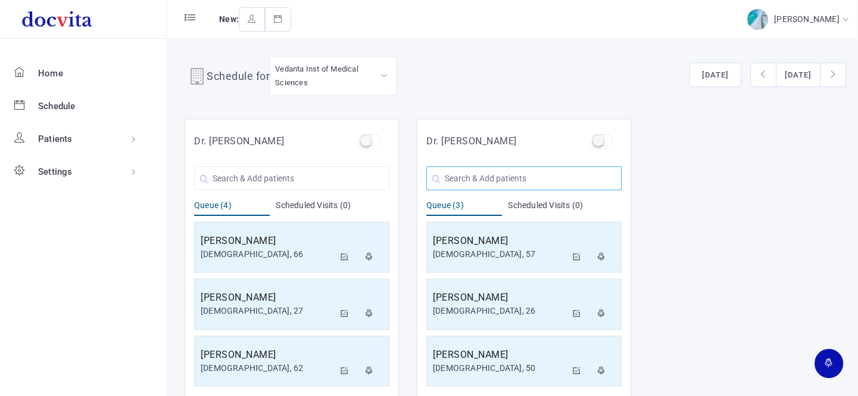
click at [495, 177] on input "text" at bounding box center [523, 178] width 195 height 24
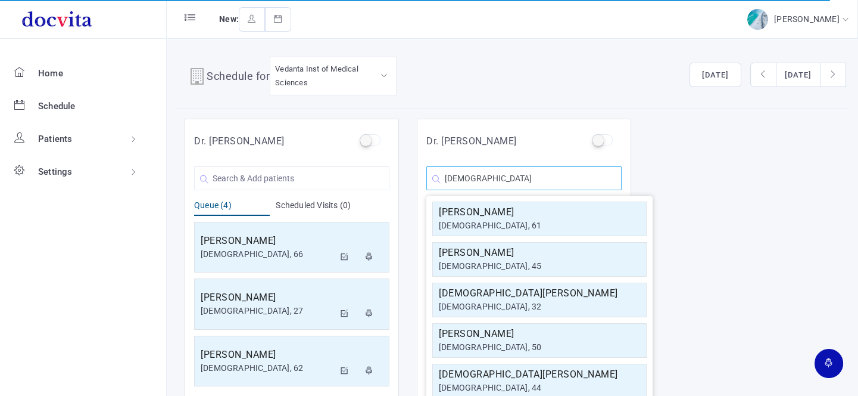
scroll to position [213, 0]
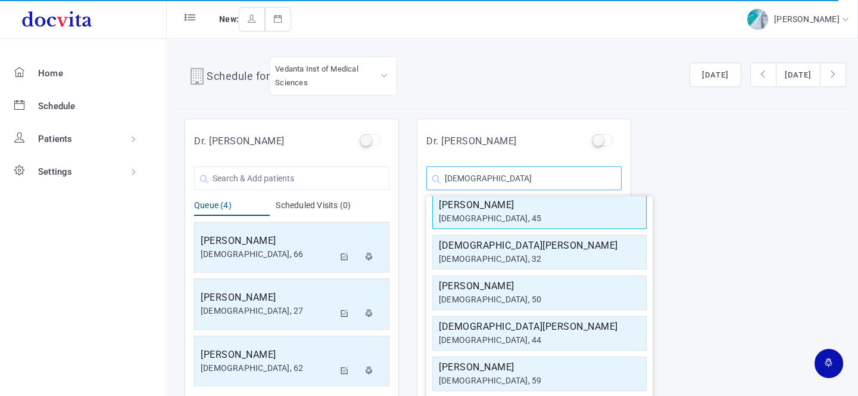
type input "[DEMOGRAPHIC_DATA]"
click at [522, 209] on h5 "[PERSON_NAME]" at bounding box center [539, 205] width 201 height 14
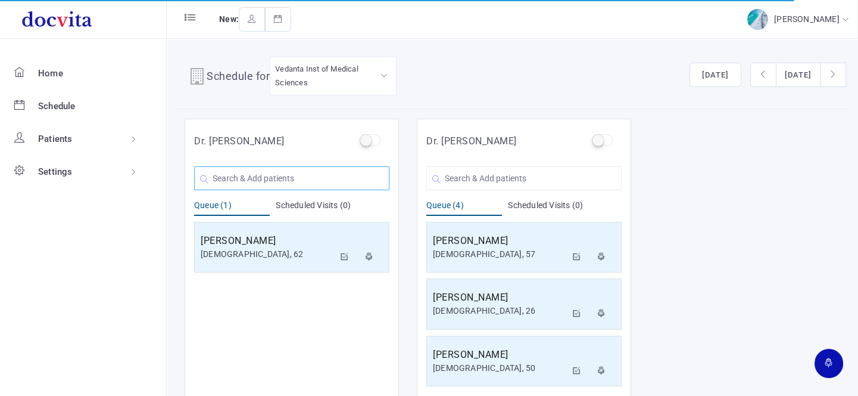
click at [279, 171] on input "text" at bounding box center [291, 178] width 195 height 24
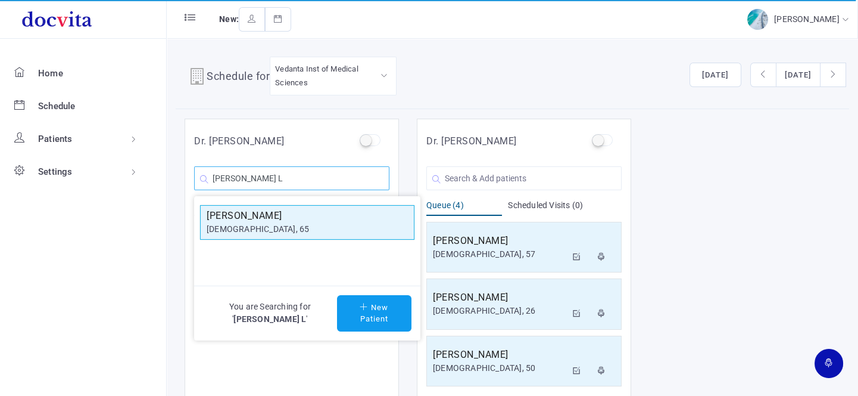
type input "[PERSON_NAME] L"
click at [288, 223] on div "[DEMOGRAPHIC_DATA], 65" at bounding box center [307, 229] width 201 height 13
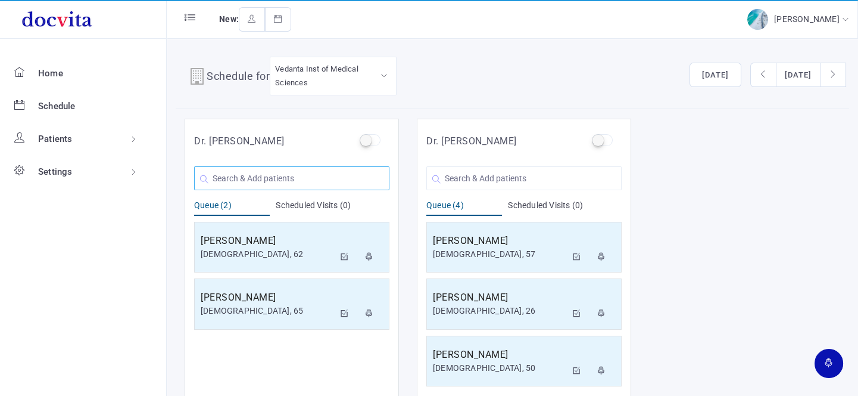
click at [284, 179] on input "text" at bounding box center [291, 178] width 195 height 24
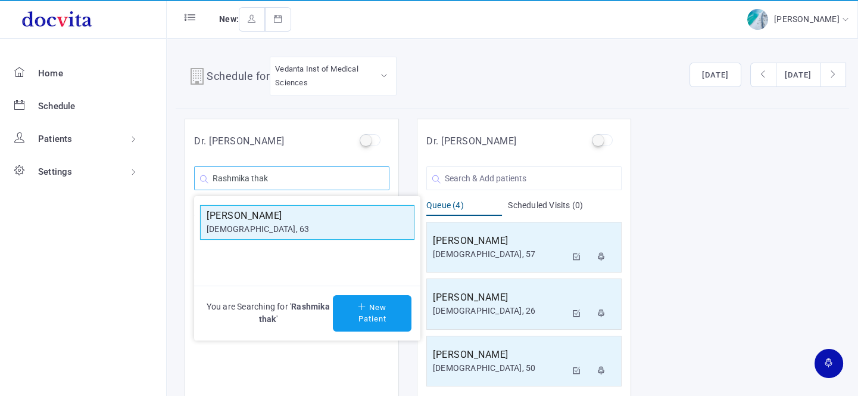
type input "Rashmika thak"
click at [270, 226] on div "[DEMOGRAPHIC_DATA], 63" at bounding box center [307, 229] width 201 height 13
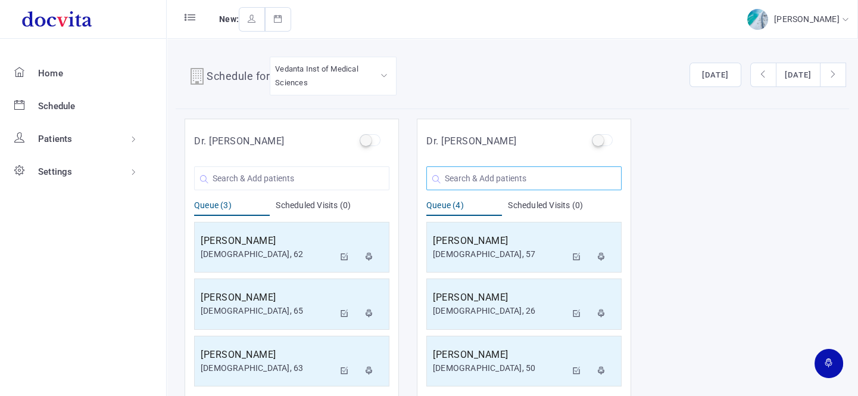
click at [541, 180] on input "text" at bounding box center [523, 178] width 195 height 24
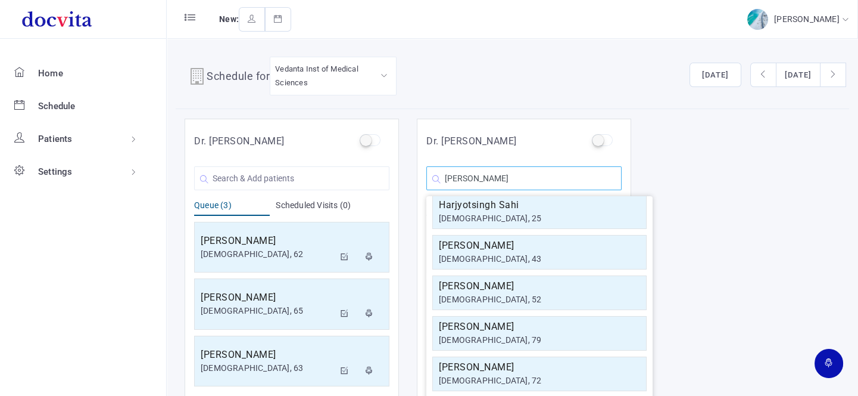
scroll to position [0, 0]
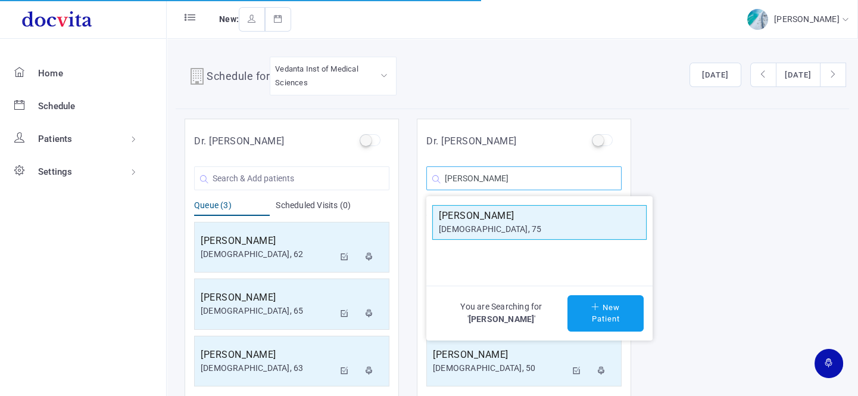
type input "[PERSON_NAME]"
click at [523, 218] on h5 "[PERSON_NAME]" at bounding box center [539, 215] width 201 height 14
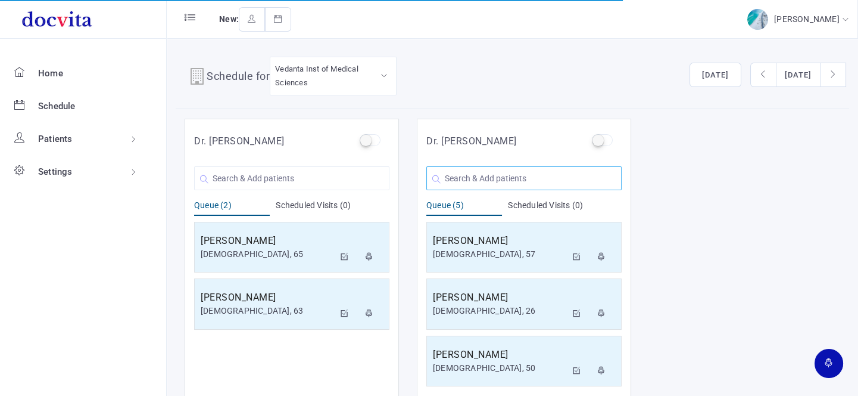
click at [481, 179] on input "text" at bounding box center [523, 178] width 195 height 24
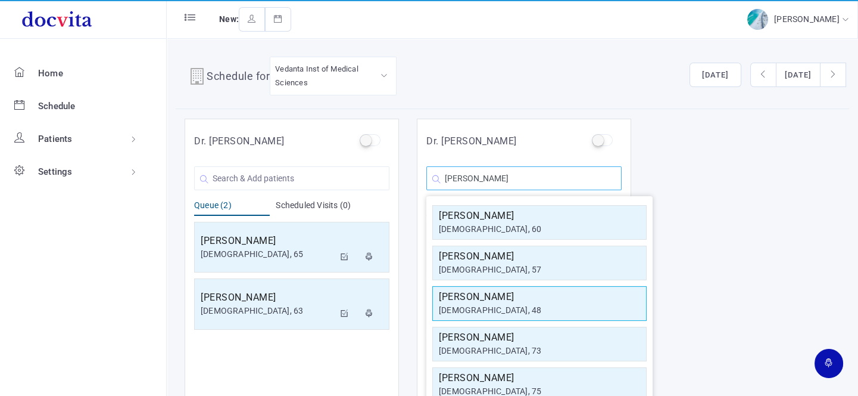
type input "[PERSON_NAME]"
click at [499, 298] on h5 "[PERSON_NAME]" at bounding box center [539, 296] width 201 height 14
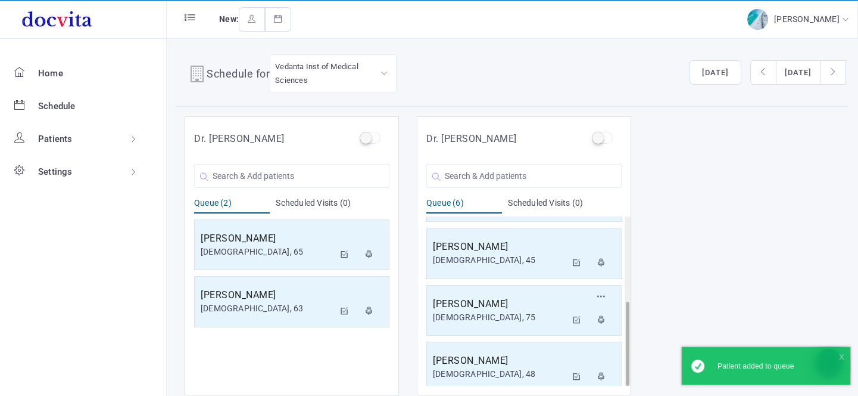
scroll to position [10, 0]
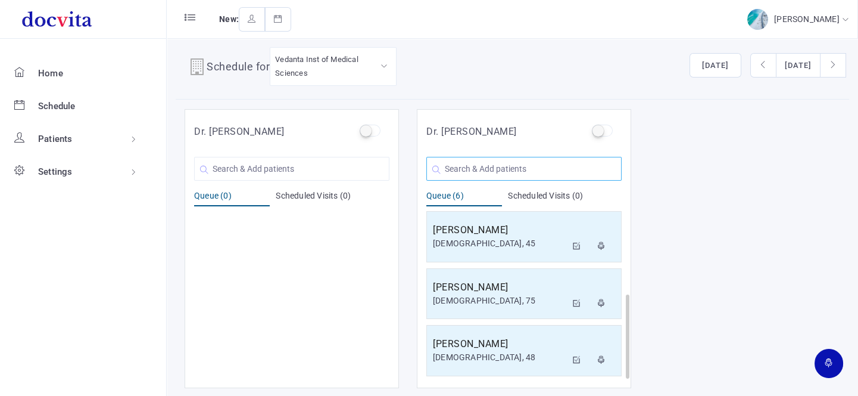
click at [486, 167] on input "text" at bounding box center [523, 169] width 195 height 24
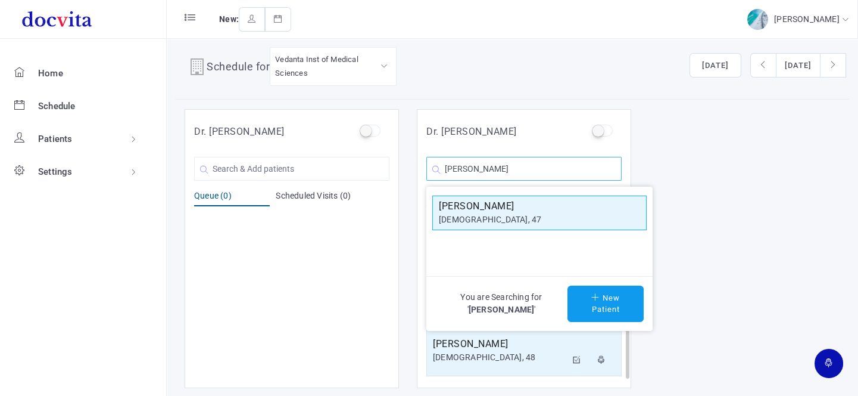
type input "[PERSON_NAME]"
click at [487, 205] on h5 "[PERSON_NAME]" at bounding box center [539, 206] width 201 height 14
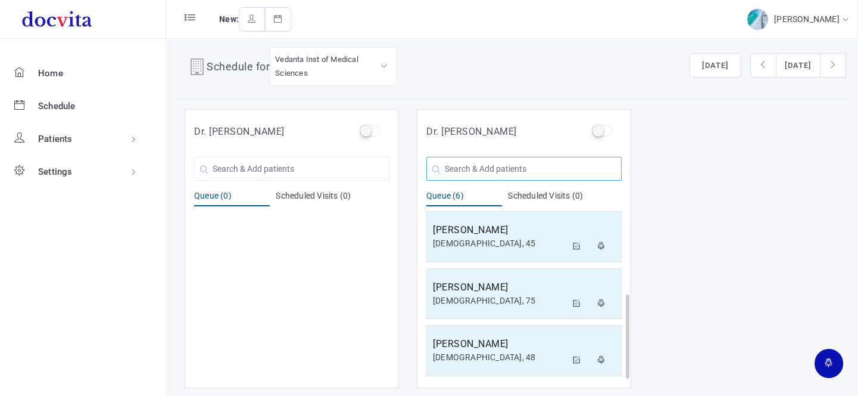
click at [497, 167] on input "text" at bounding box center [523, 169] width 195 height 24
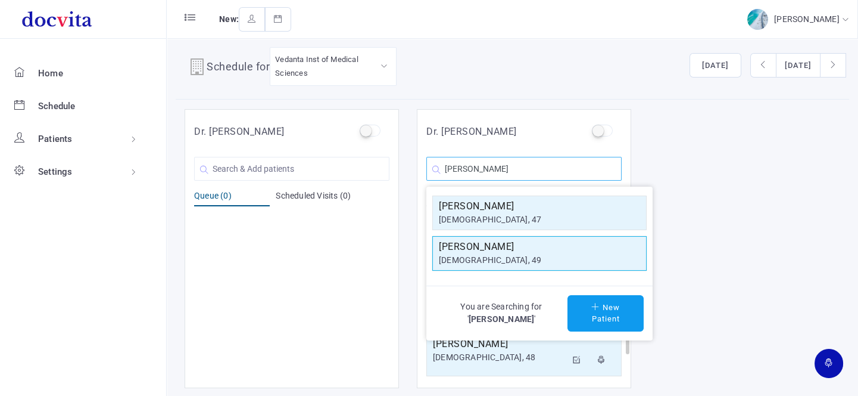
type input "[PERSON_NAME]"
click at [506, 256] on div "[DEMOGRAPHIC_DATA], 49" at bounding box center [539, 260] width 201 height 13
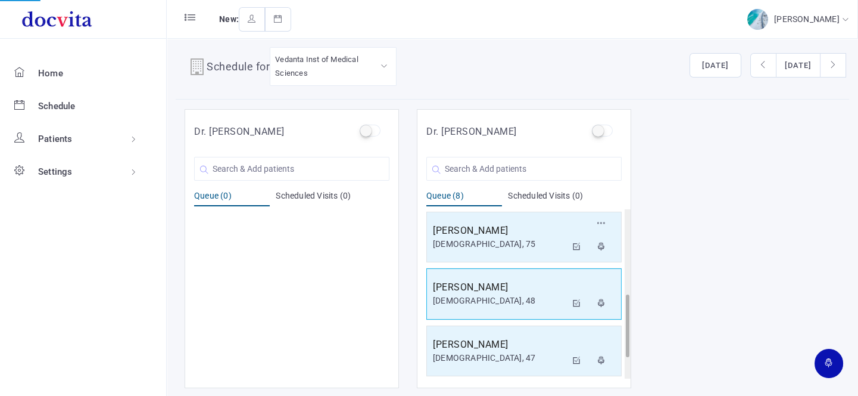
scroll to position [285, 0]
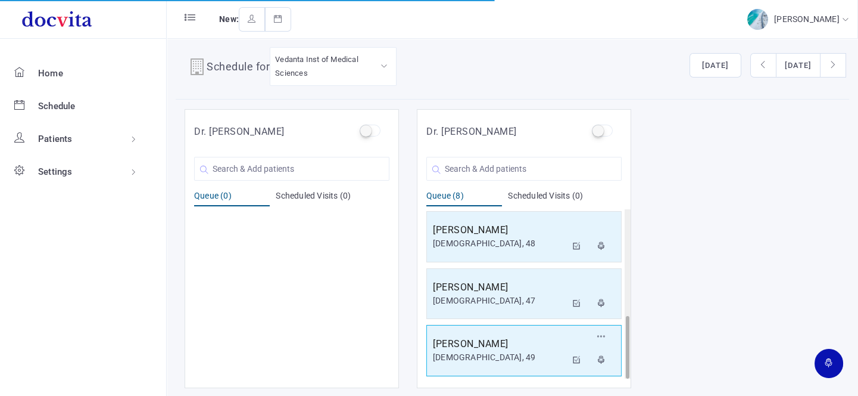
click at [505, 345] on h5 "[PERSON_NAME]" at bounding box center [499, 344] width 133 height 14
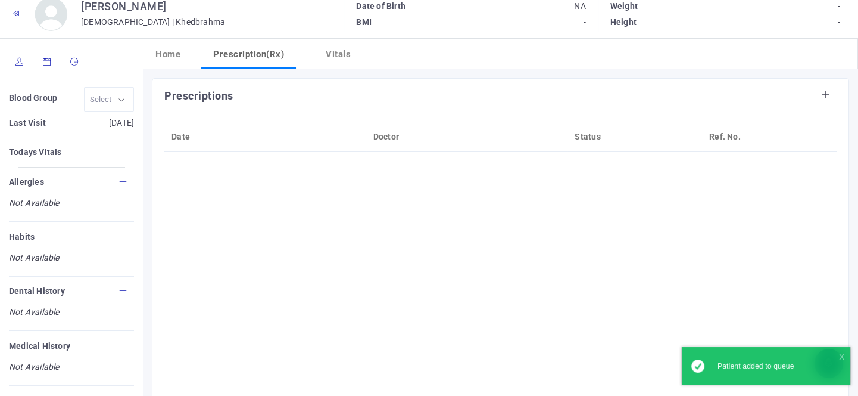
click at [15, 58] on icon at bounding box center [19, 62] width 8 height 8
type input "[PERSON_NAME]"
type input "49"
type input "Khedbrahma"
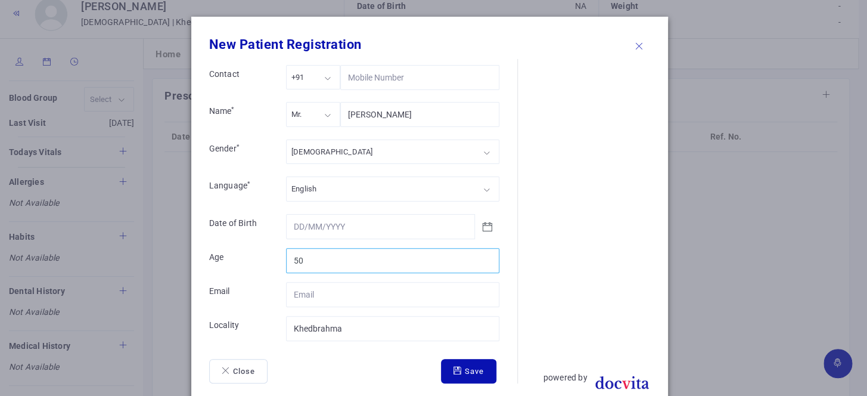
click at [483, 257] on input "50" at bounding box center [392, 260] width 213 height 25
click at [483, 257] on input "51" at bounding box center [392, 260] width 213 height 25
click at [484, 257] on input "52" at bounding box center [392, 260] width 213 height 25
click at [484, 256] on input "53" at bounding box center [392, 260] width 213 height 25
type input "54"
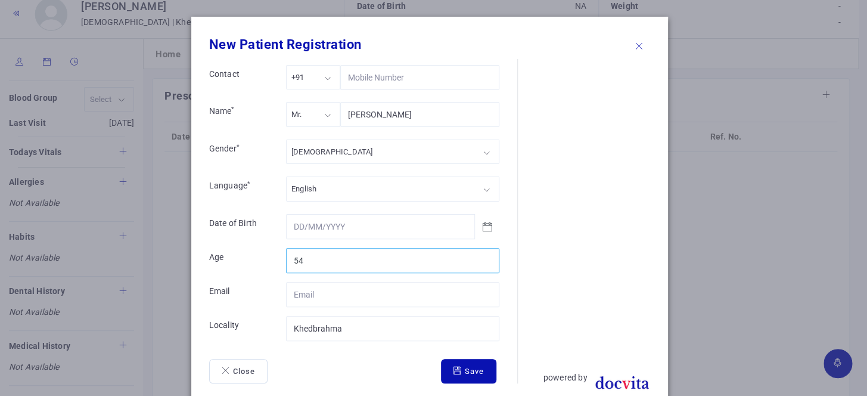
click at [484, 256] on input "54" at bounding box center [392, 260] width 213 height 25
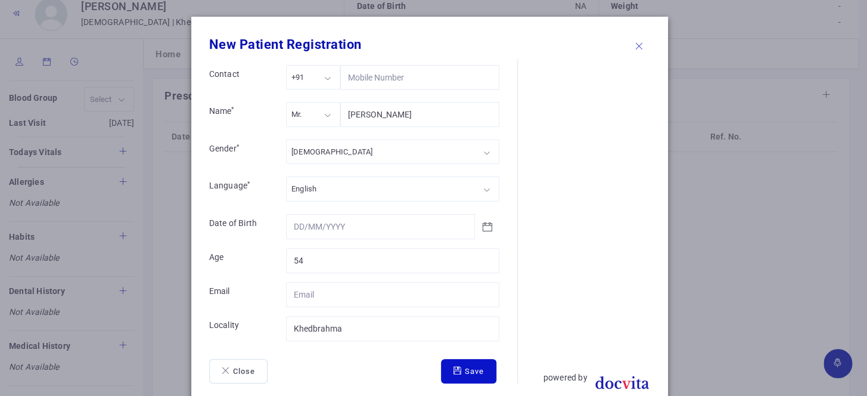
click at [471, 369] on button "Save" at bounding box center [468, 371] width 55 height 25
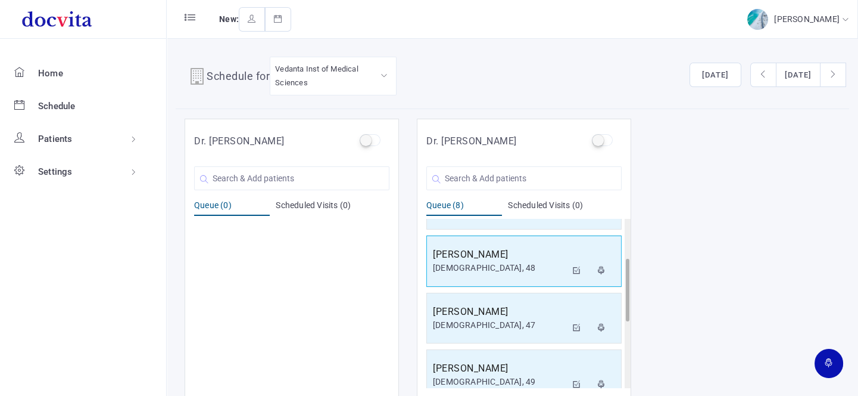
scroll to position [285, 0]
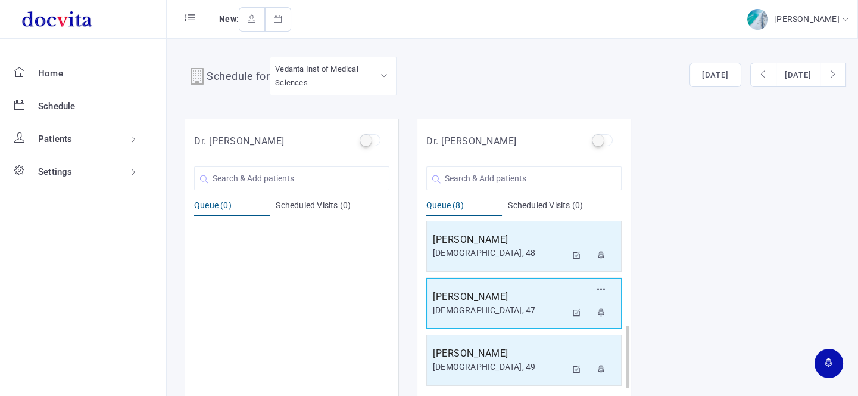
click at [500, 294] on h5 "[PERSON_NAME]" at bounding box center [499, 296] width 133 height 14
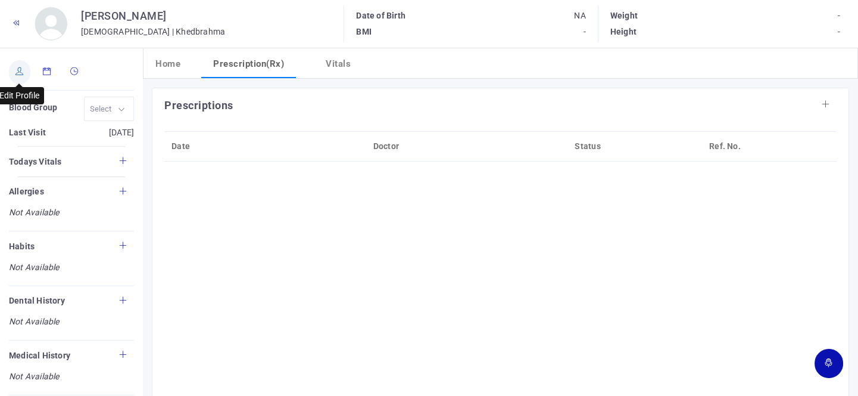
click at [18, 76] on link at bounding box center [19, 72] width 21 height 24
type input "[PERSON_NAME]"
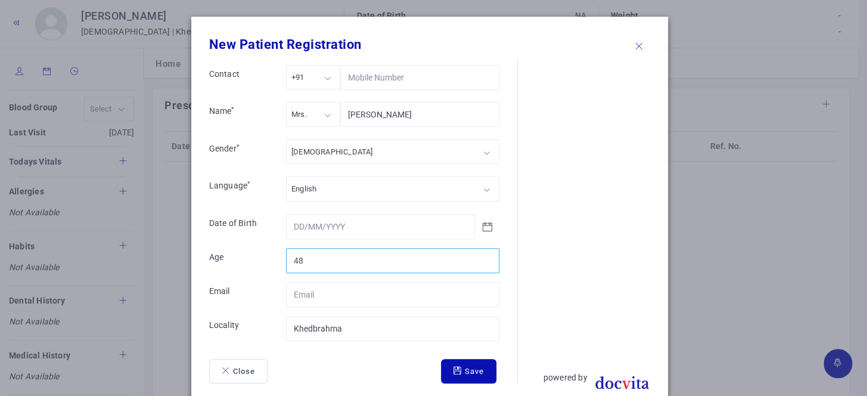
click at [481, 254] on input "48" at bounding box center [392, 260] width 213 height 25
click at [481, 254] on input "49" at bounding box center [392, 260] width 213 height 25
type input "50"
click at [481, 254] on input "50" at bounding box center [392, 260] width 213 height 25
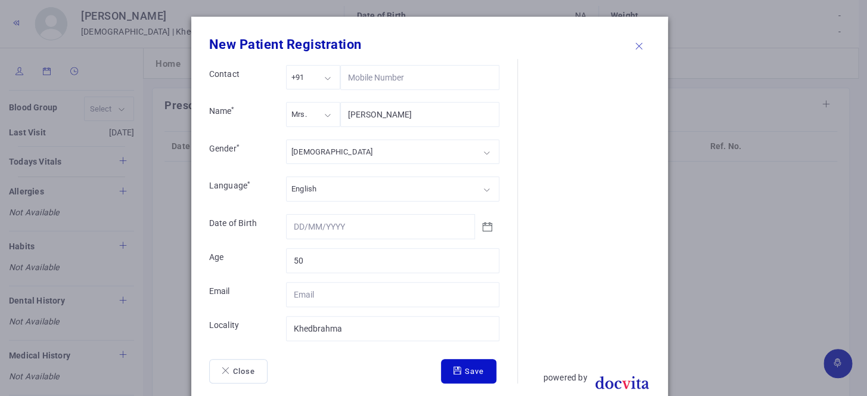
click at [465, 366] on button "Save" at bounding box center [468, 371] width 55 height 25
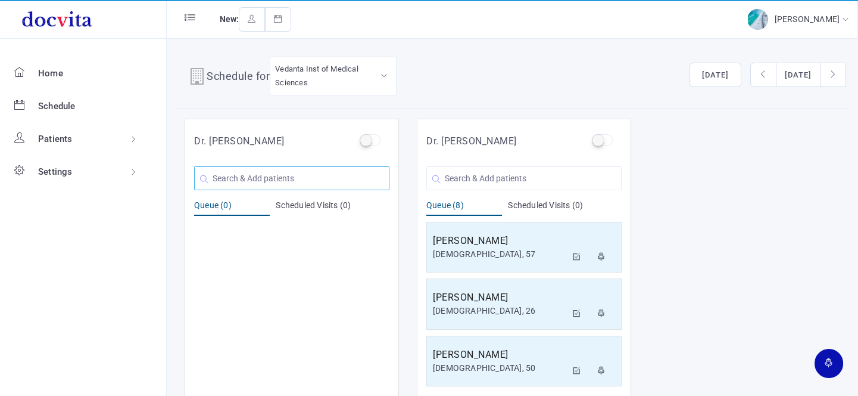
click at [301, 183] on input "text" at bounding box center [291, 178] width 195 height 24
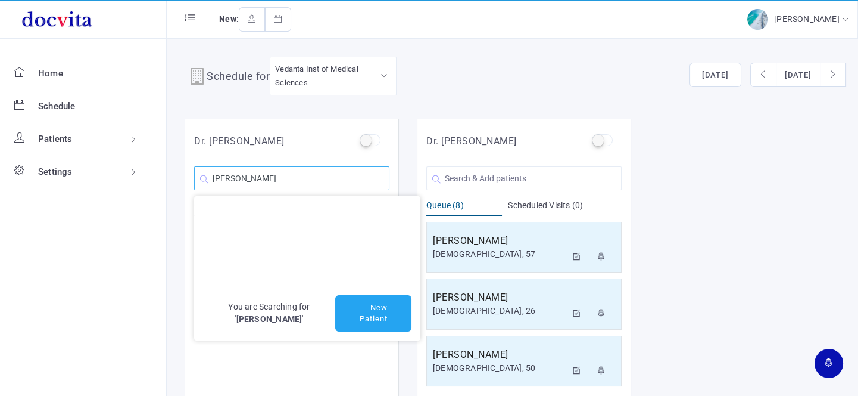
type input "[PERSON_NAME]"
click at [384, 307] on button "New Patient" at bounding box center [373, 313] width 76 height 36
type input "[PERSON_NAME]"
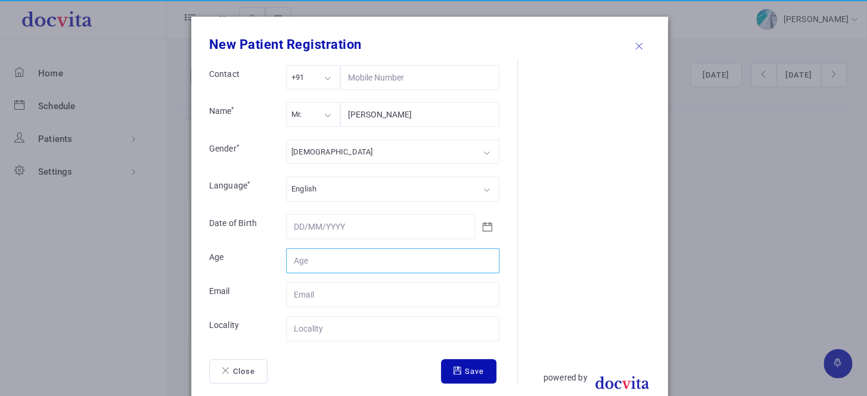
click at [341, 258] on input "Contact" at bounding box center [392, 260] width 213 height 25
type input "52"
click at [328, 115] on div "Mr." at bounding box center [313, 114] width 54 height 24
click at [325, 150] on div "[DEMOGRAPHIC_DATA]" at bounding box center [392, 151] width 213 height 24
click at [335, 331] on input "Contact" at bounding box center [392, 328] width 213 height 25
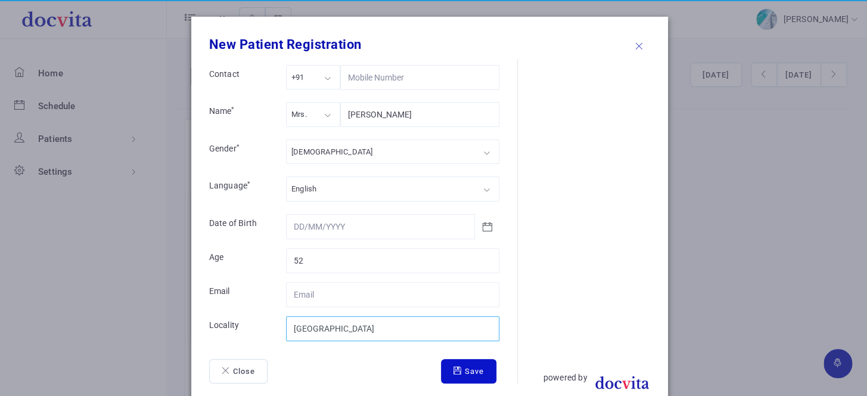
type input "[GEOGRAPHIC_DATA]"
click at [453, 366] on icon "submit" at bounding box center [458, 370] width 11 height 8
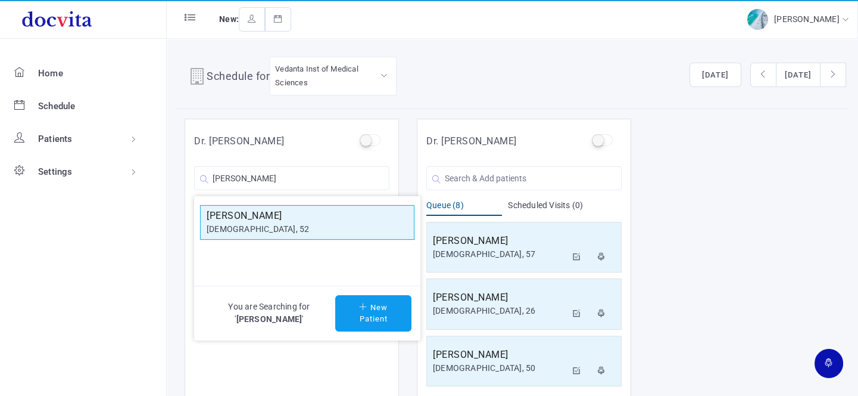
click at [298, 226] on div "[DEMOGRAPHIC_DATA], 52" at bounding box center [307, 229] width 201 height 13
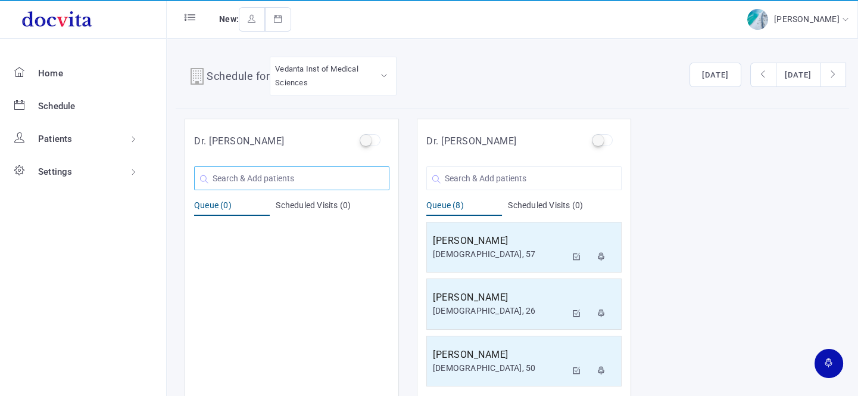
click at [279, 177] on input "text" at bounding box center [291, 178] width 195 height 24
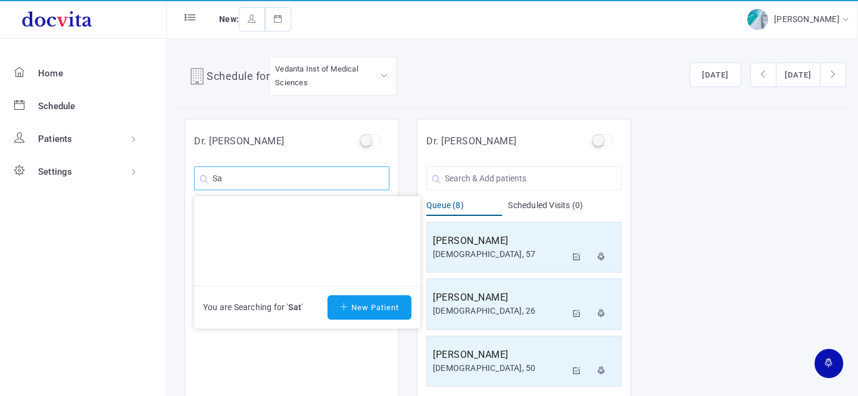
type input "S"
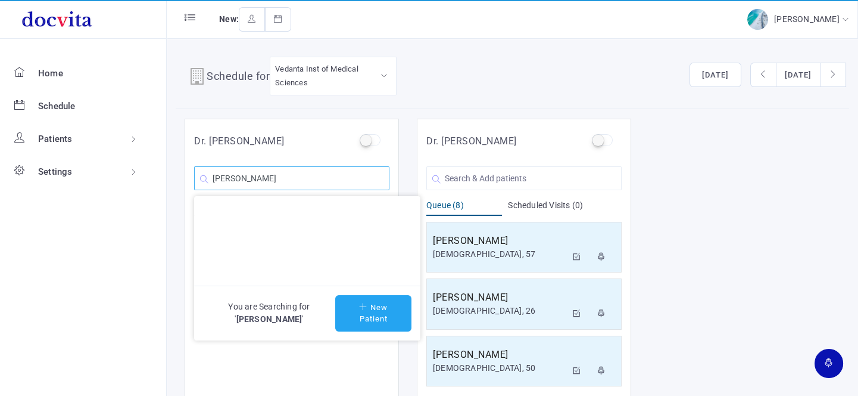
type input "[PERSON_NAME]"
click at [371, 310] on button "New Patient" at bounding box center [373, 313] width 76 height 36
type input "[PERSON_NAME]"
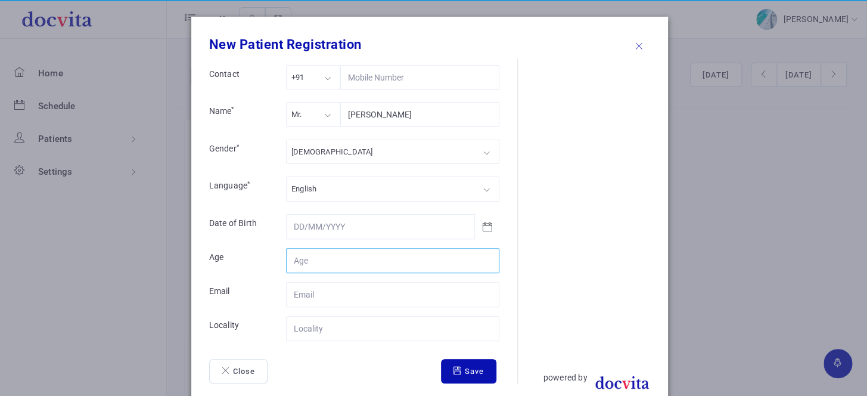
click at [350, 254] on input "Contact" at bounding box center [392, 260] width 213 height 25
type input "57"
click at [331, 330] on input "Contact" at bounding box center [392, 328] width 213 height 25
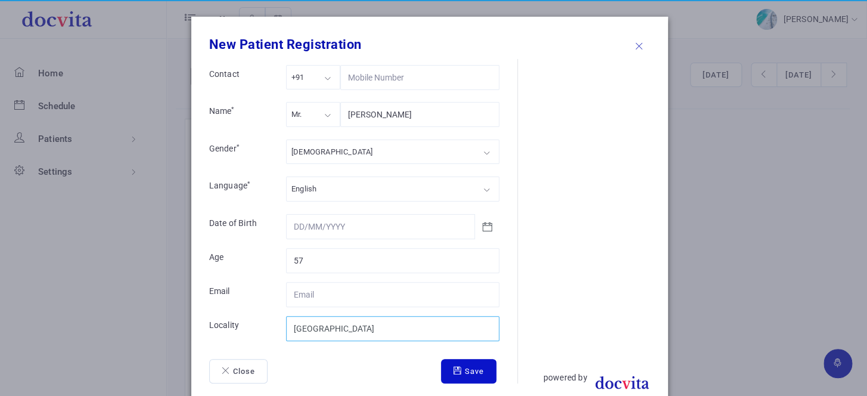
type input "[GEOGRAPHIC_DATA]"
click at [459, 369] on button "Save" at bounding box center [468, 371] width 55 height 25
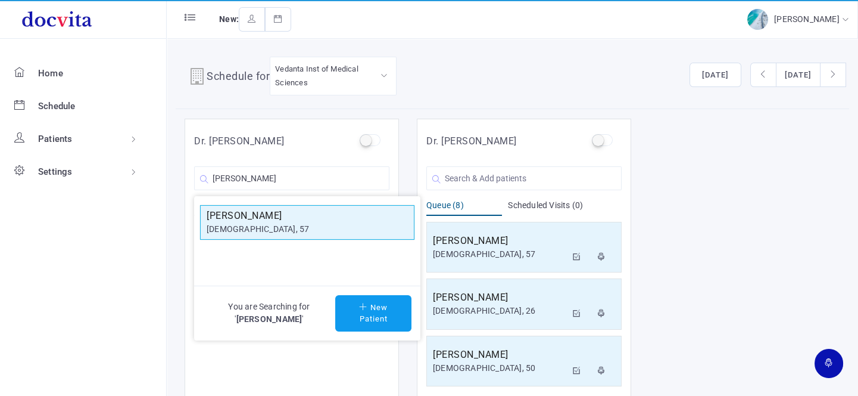
click at [316, 228] on div "[DEMOGRAPHIC_DATA], 57" at bounding box center [307, 229] width 201 height 13
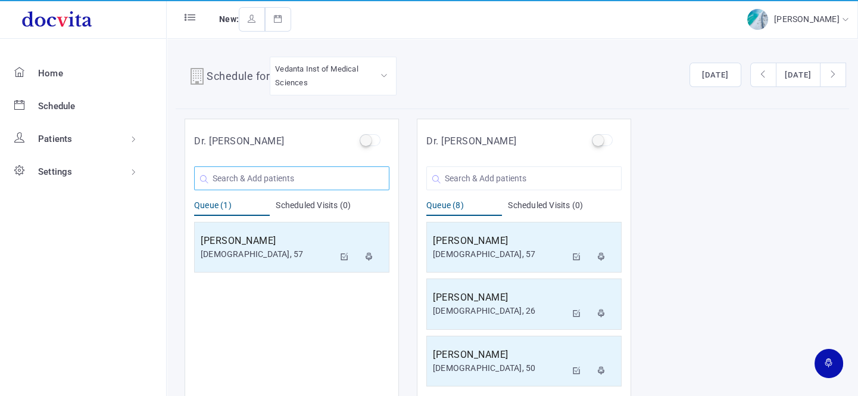
click at [290, 168] on input "text" at bounding box center [291, 178] width 195 height 24
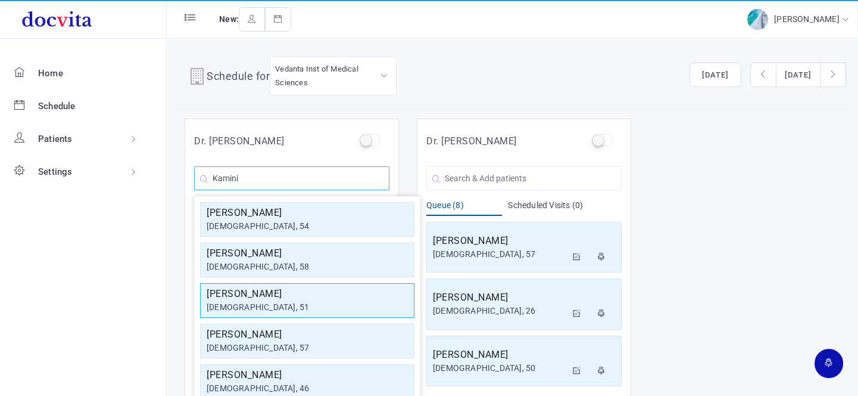
scroll to position [213, 0]
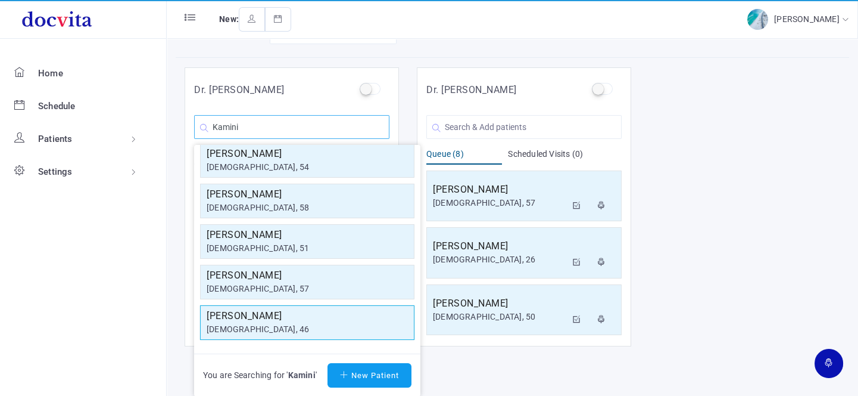
type input "Kamini"
click at [291, 323] on div "[DEMOGRAPHIC_DATA], 46" at bounding box center [307, 329] width 201 height 13
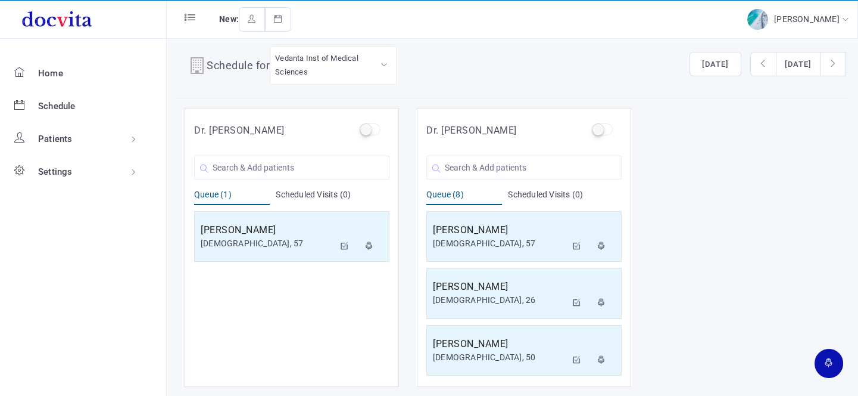
scroll to position [10, 0]
